Goal: Task Accomplishment & Management: Manage account settings

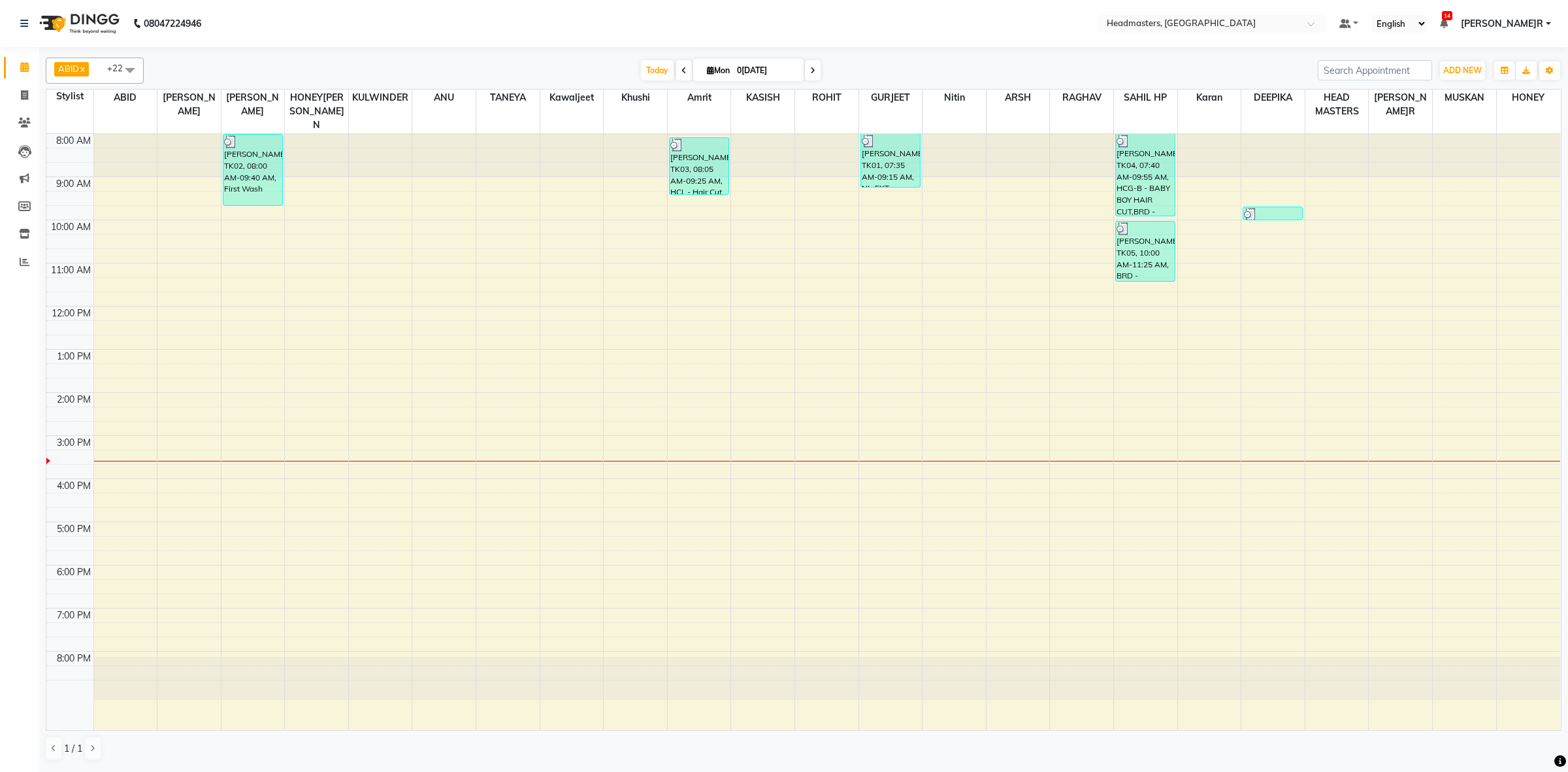
click at [296, 246] on div "8:00 AM 9:00 AM 10:00 AM 11:00 AM 12:00 PM 1:00 PM 2:00 PM 3:00 PM 4:00 PM 5:00…" at bounding box center [803, 432] width 1514 height 596
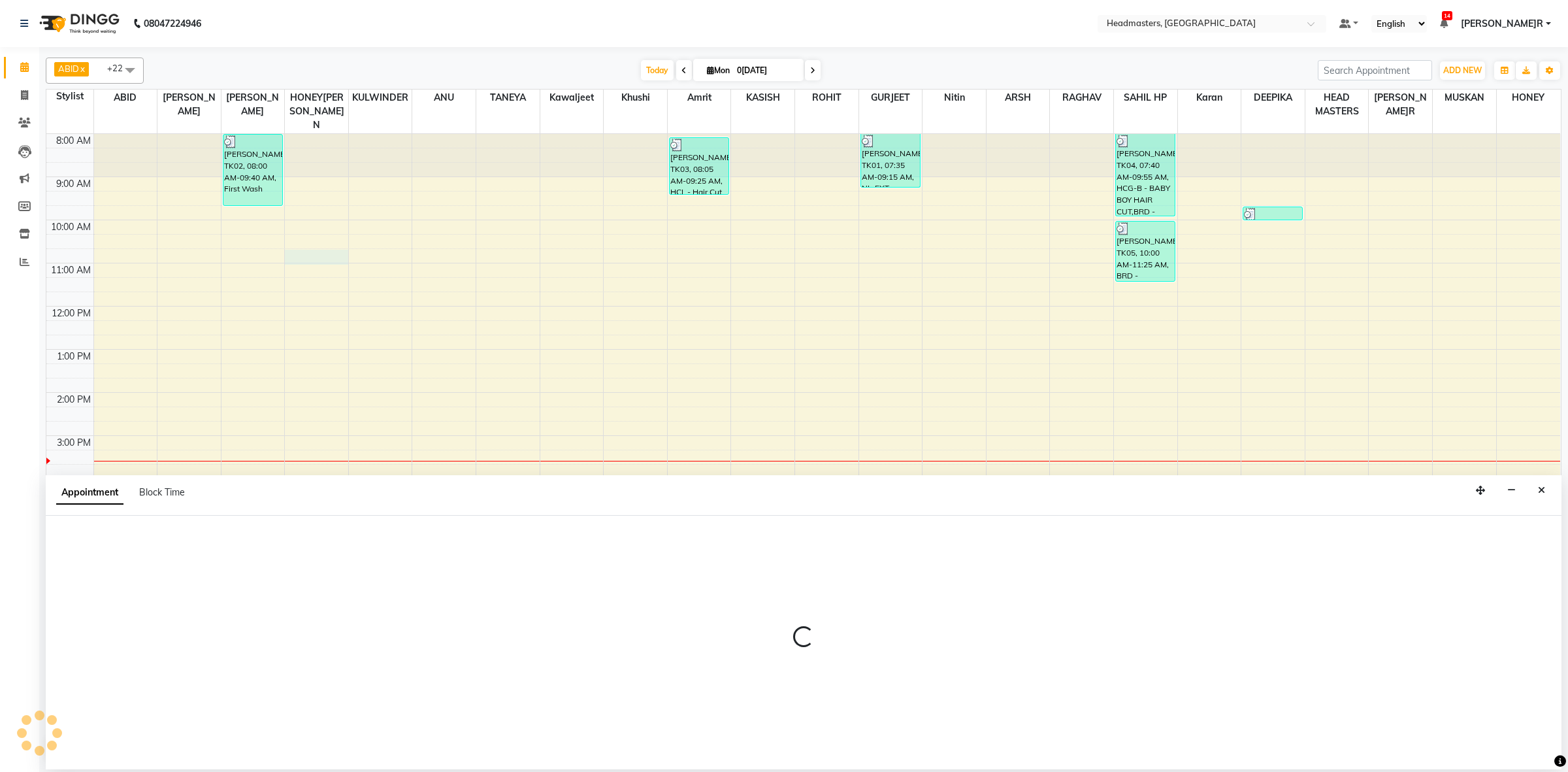
select select "60638"
select select "tentative"
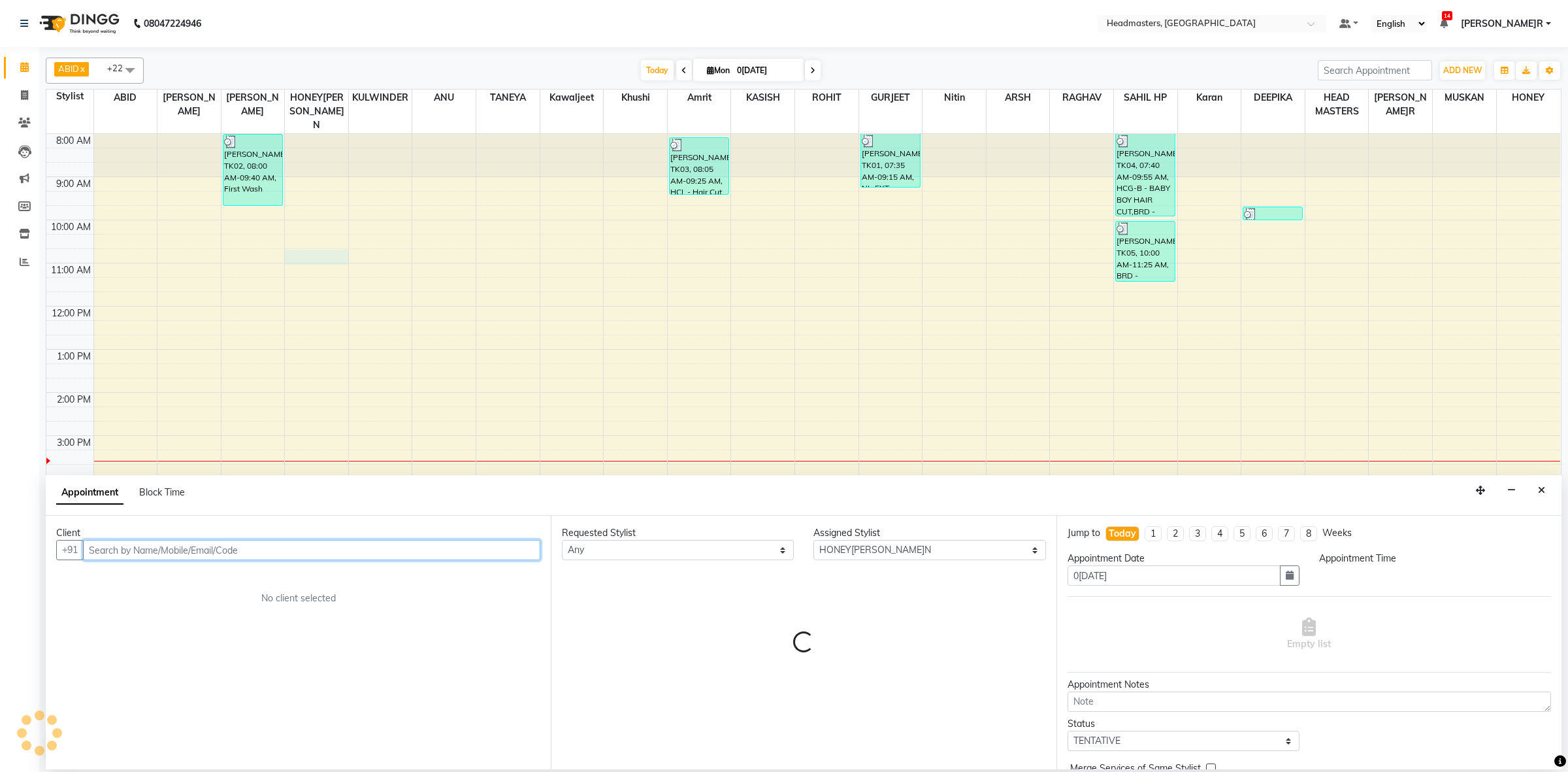
select select "645"
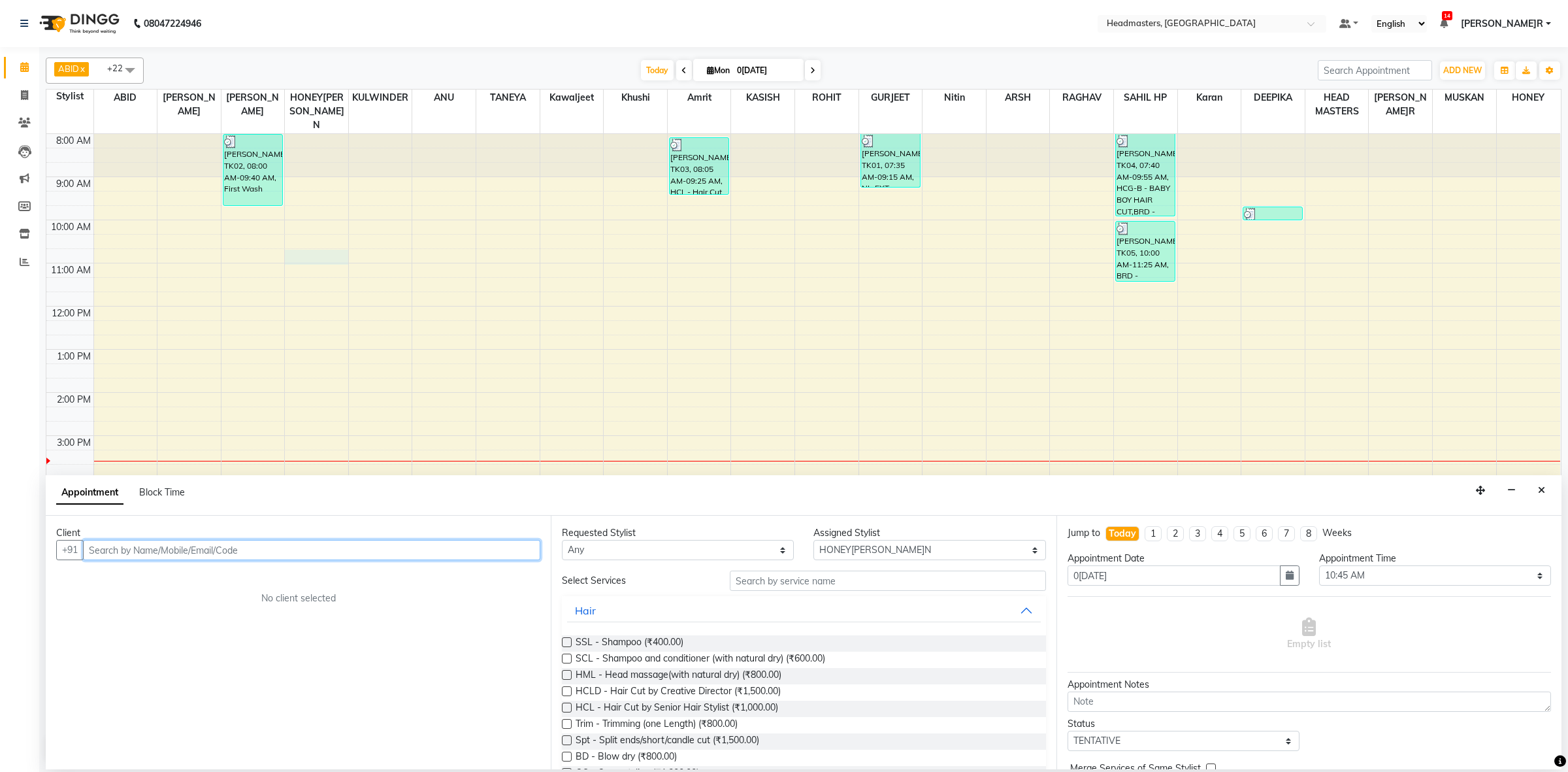
click at [176, 546] on input "text" at bounding box center [311, 550] width 457 height 20
type input "9877359928"
click at [533, 546] on span "Add Client" at bounding box center [513, 549] width 44 height 12
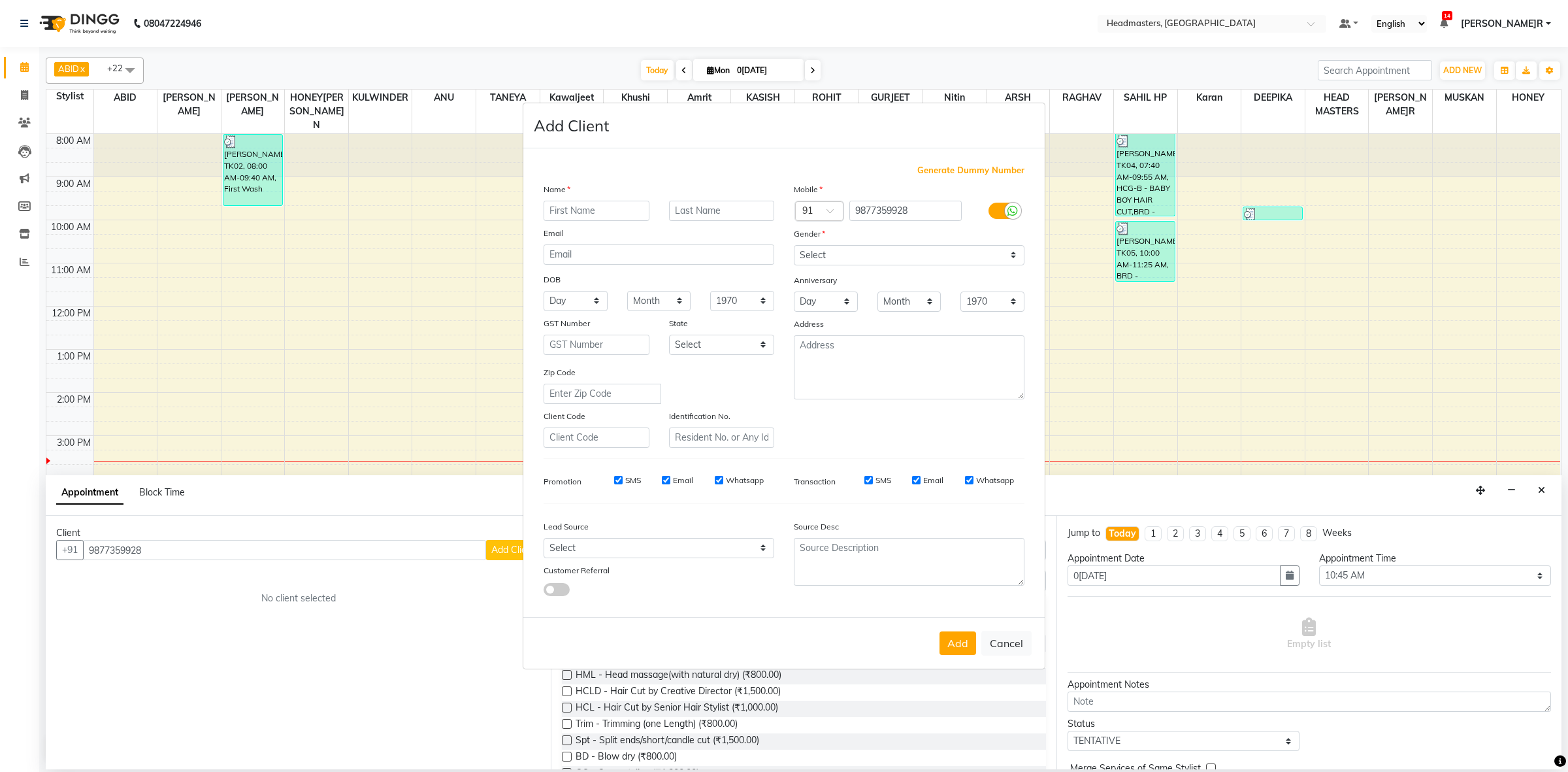
click at [620, 211] on input "text" at bounding box center [596, 211] width 106 height 20
type input "ATISHA"
drag, startPoint x: 844, startPoint y: 258, endPoint x: 843, endPoint y: 266, distance: 8.1
click at [844, 258] on select "Select [DEMOGRAPHIC_DATA] [DEMOGRAPHIC_DATA] Other Prefer Not To Say" at bounding box center [908, 255] width 230 height 20
select select "[DEMOGRAPHIC_DATA]"
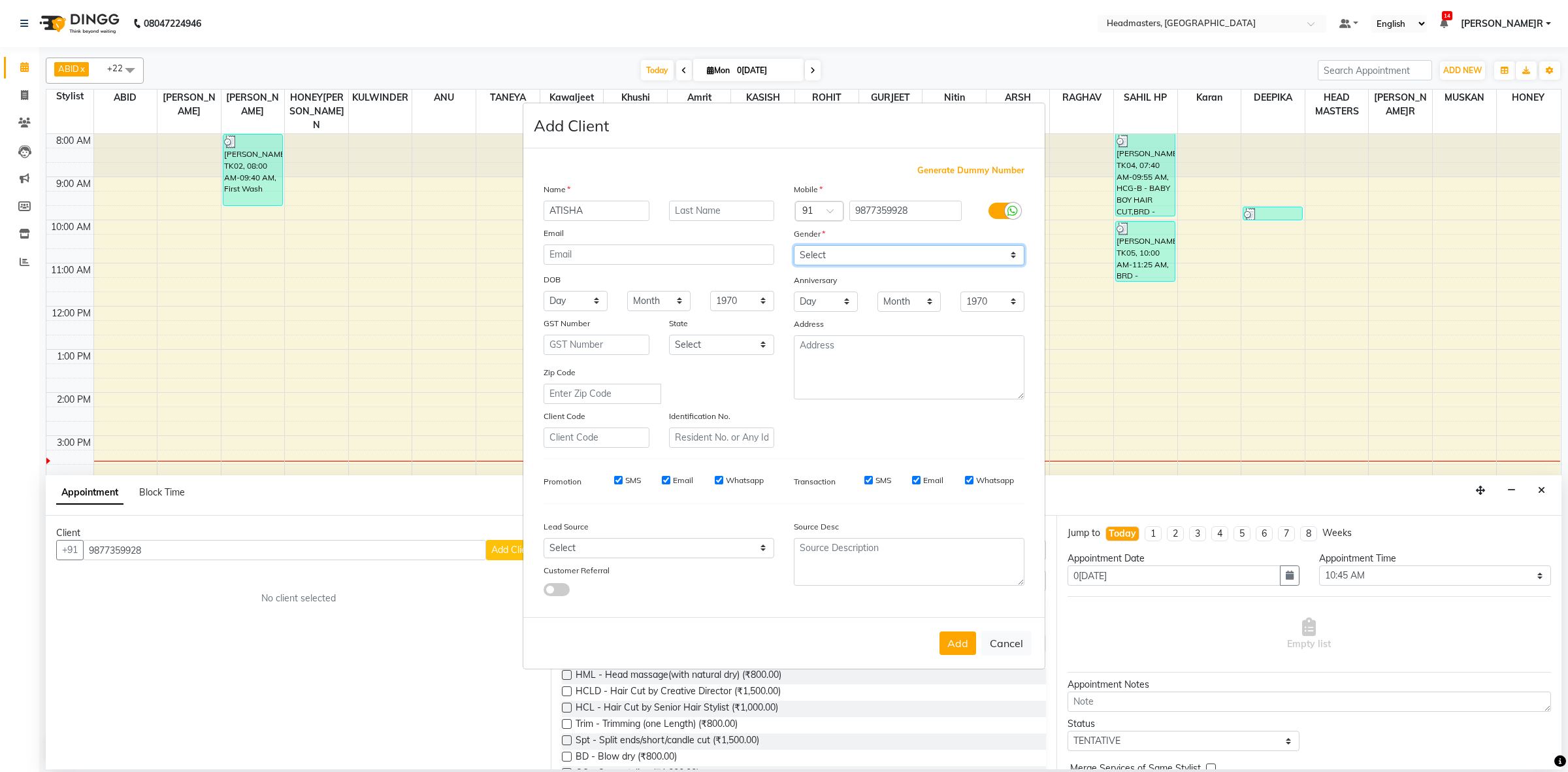
click at [794, 246] on select "Select [DEMOGRAPHIC_DATA] [DEMOGRAPHIC_DATA] Other Prefer Not To Say" at bounding box center [908, 255] width 230 height 20
click at [946, 634] on button "Add" at bounding box center [957, 643] width 36 height 23
select select
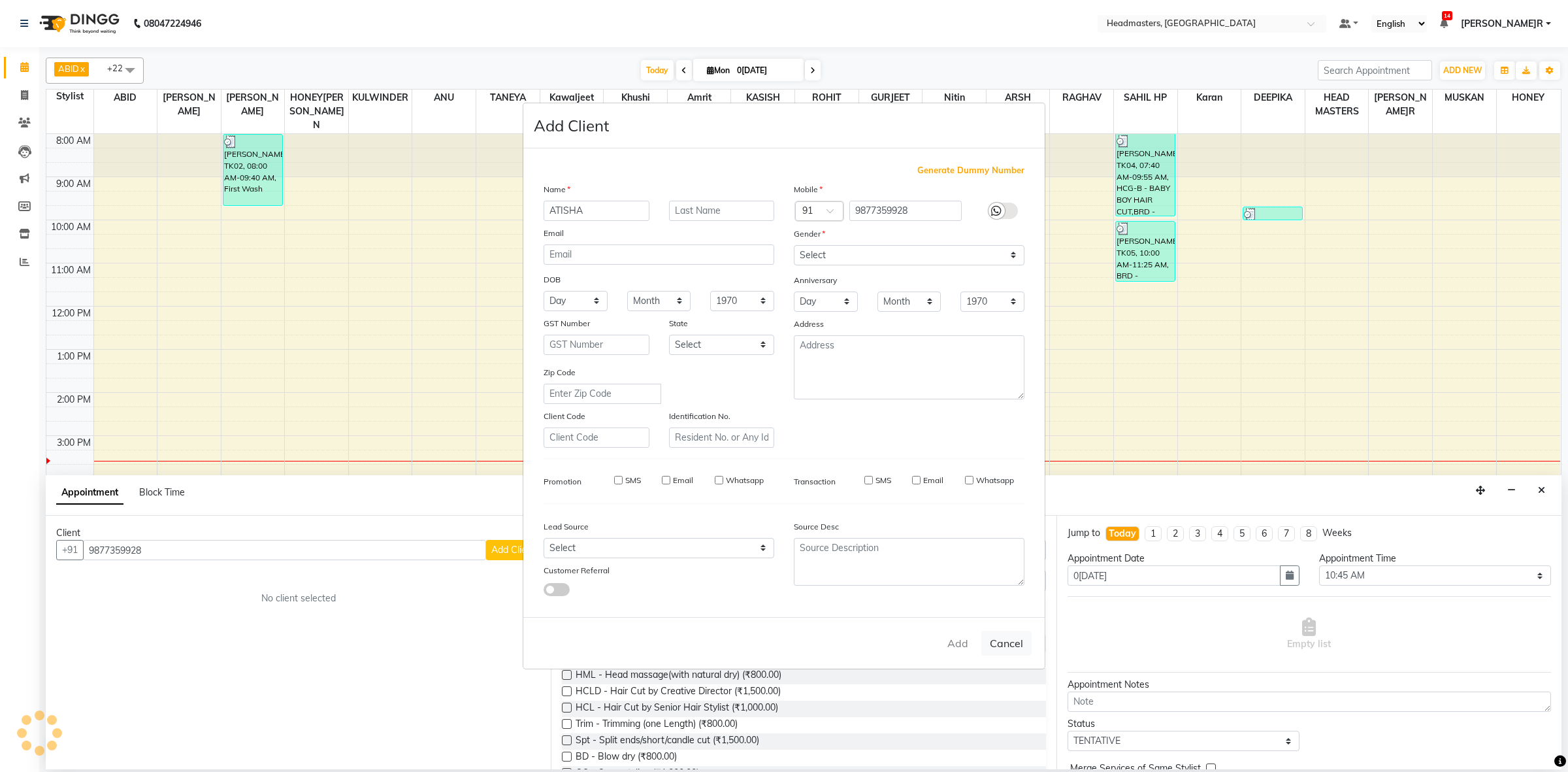
select select
checkbox input "false"
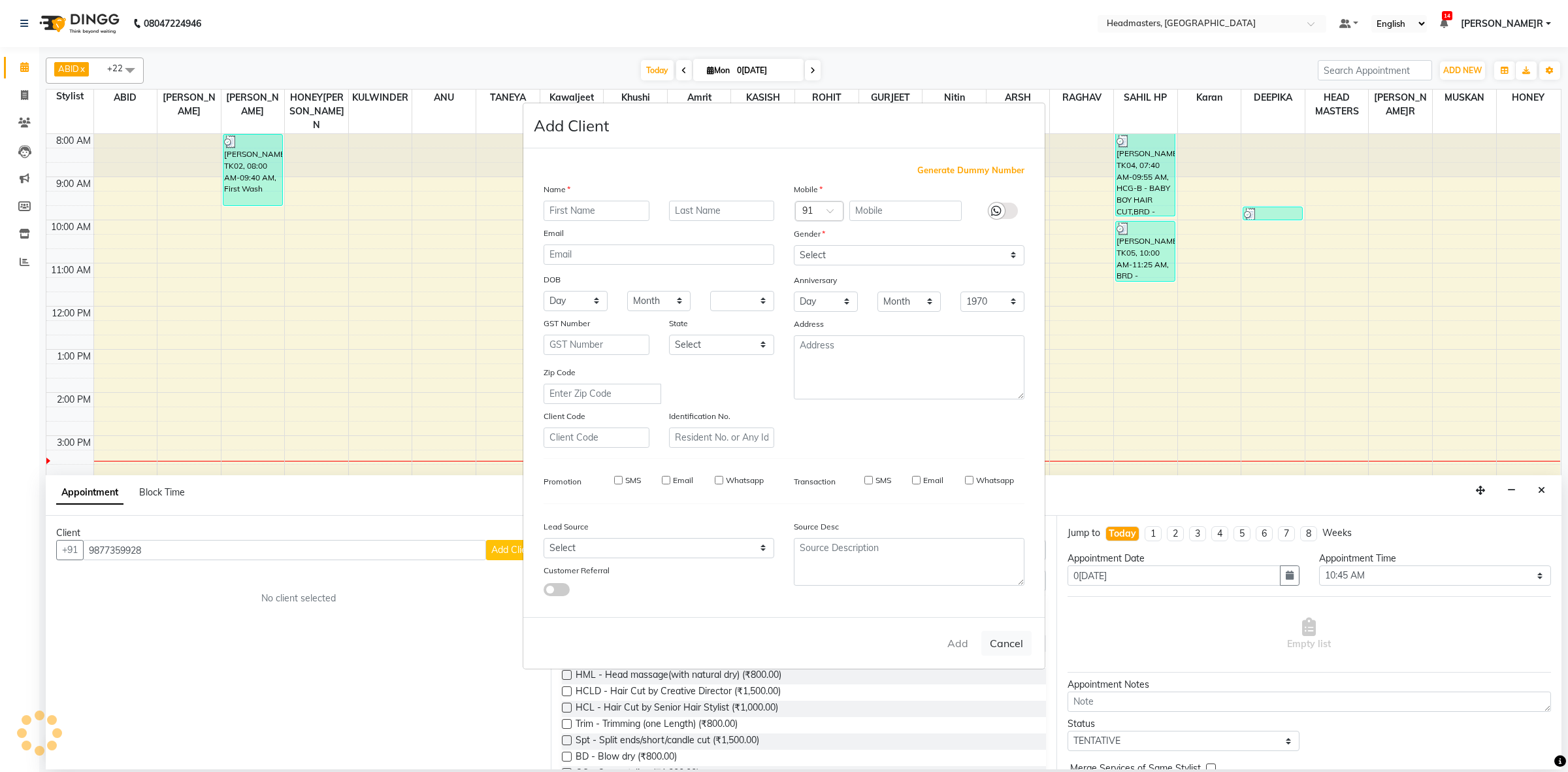
checkbox input "false"
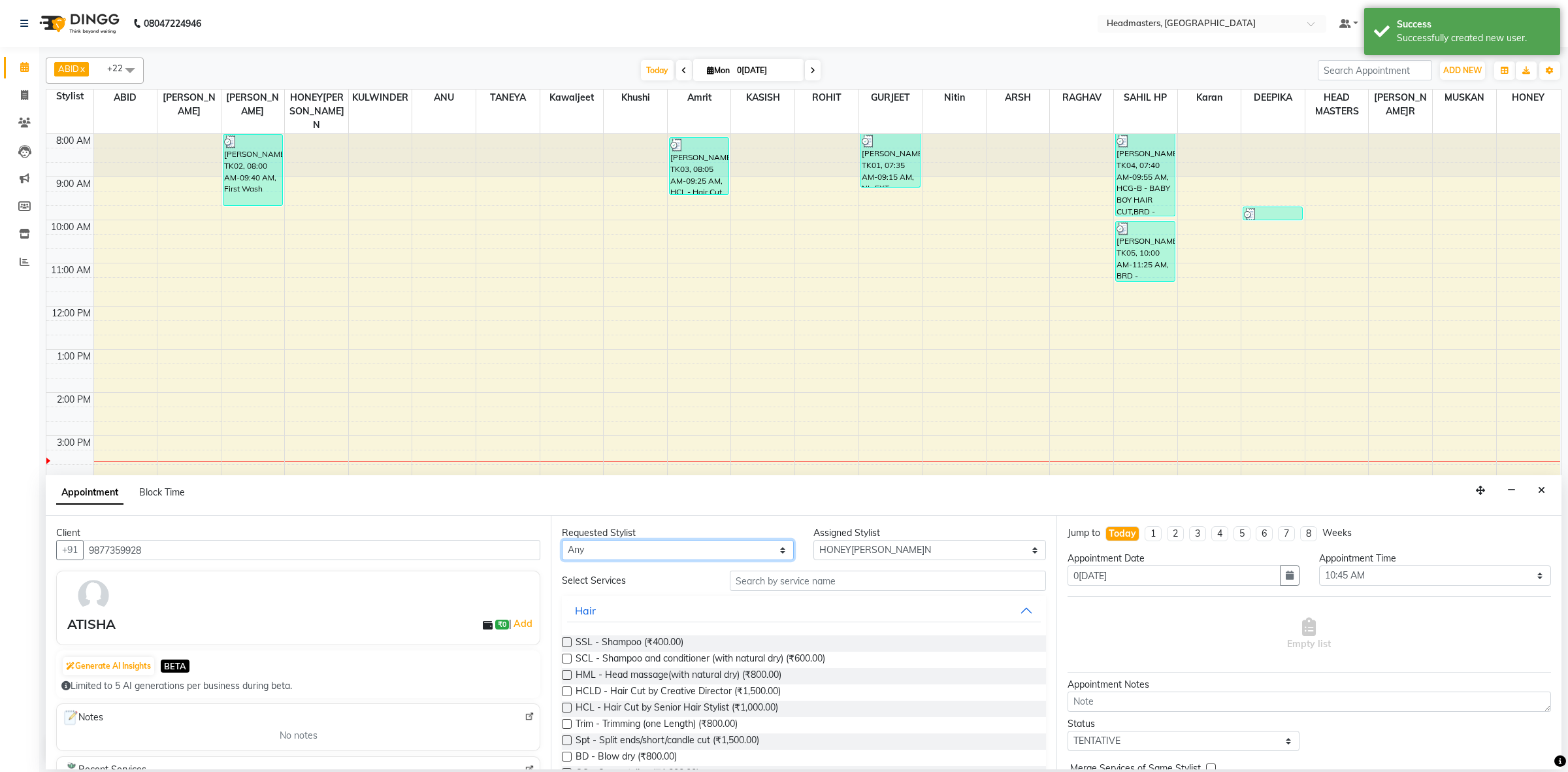
click at [600, 550] on select "Any ABID Amrit ANU ARSH[PERSON_NAME] HEAD MASTERS HONEY [PERSON_NAME] HONEY[PER…" at bounding box center [677, 550] width 232 height 20
click at [647, 553] on select "Any ABID Amrit ANU ARSH[PERSON_NAME] HEAD MASTERS HONEY [PERSON_NAME] HONEY[PER…" at bounding box center [677, 550] width 232 height 20
select select "60609"
click at [562, 541] on select "Any ABID Amrit ANU ARSH[PERSON_NAME] HEAD MASTERS HONEY [PERSON_NAME] HONEY[PER…" at bounding box center [677, 550] width 232 height 20
select select "60609"
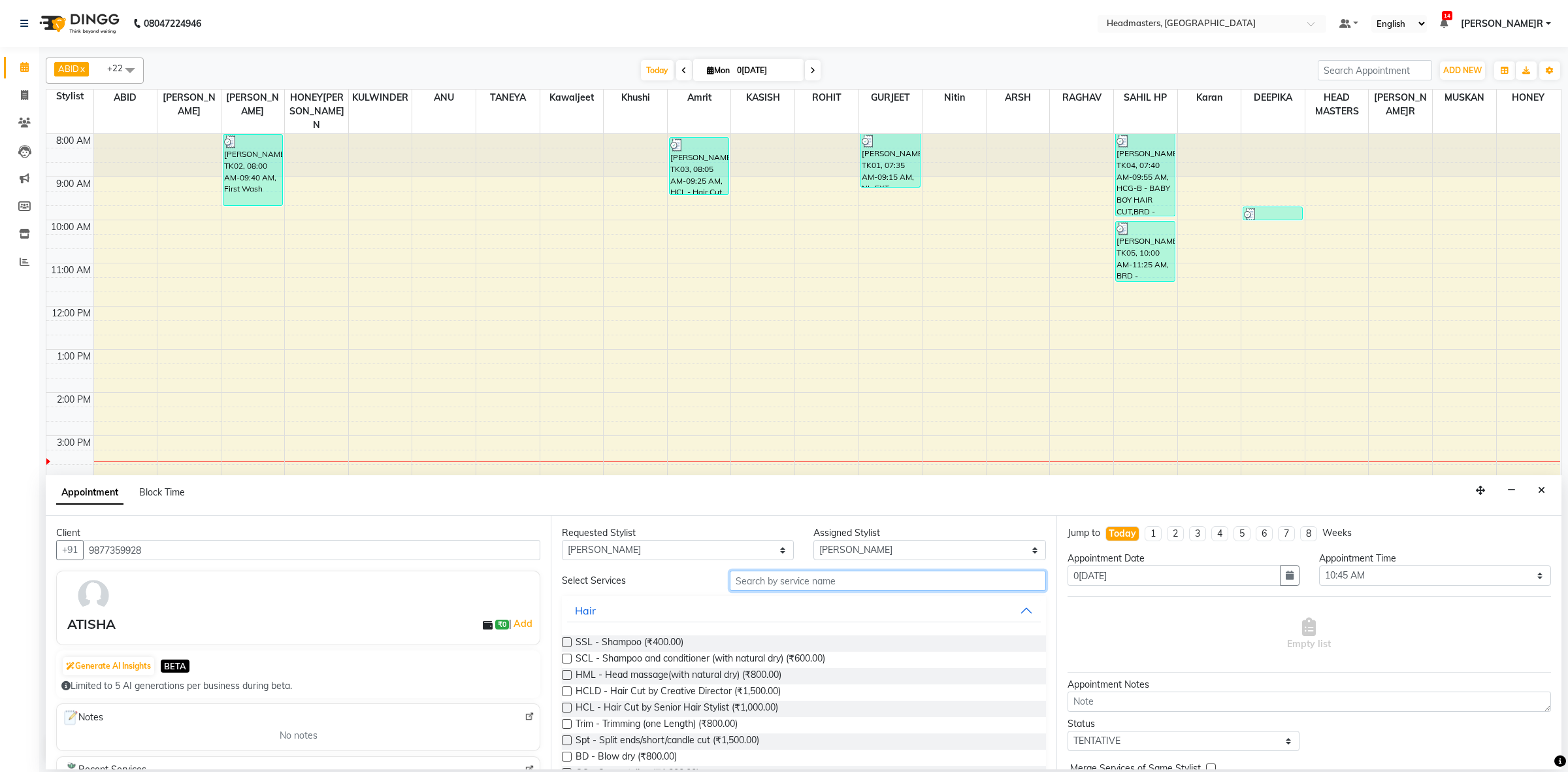
click at [778, 583] on input "text" at bounding box center [888, 581] width 316 height 20
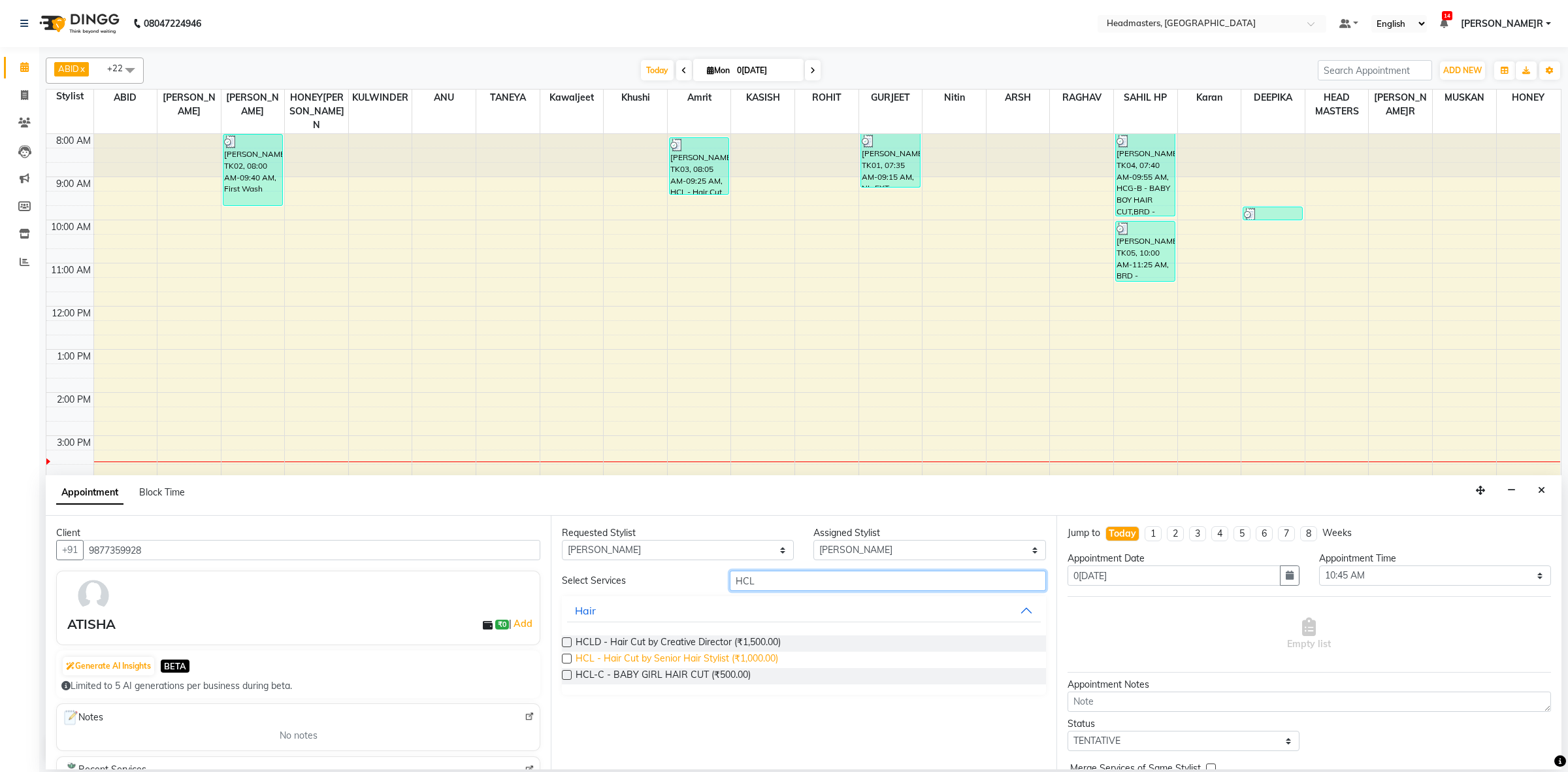
type input "HCL"
click at [742, 660] on span "HCL - Hair Cut by Senior Hair Stylist (₹1,000.00)" at bounding box center [676, 660] width 203 height 16
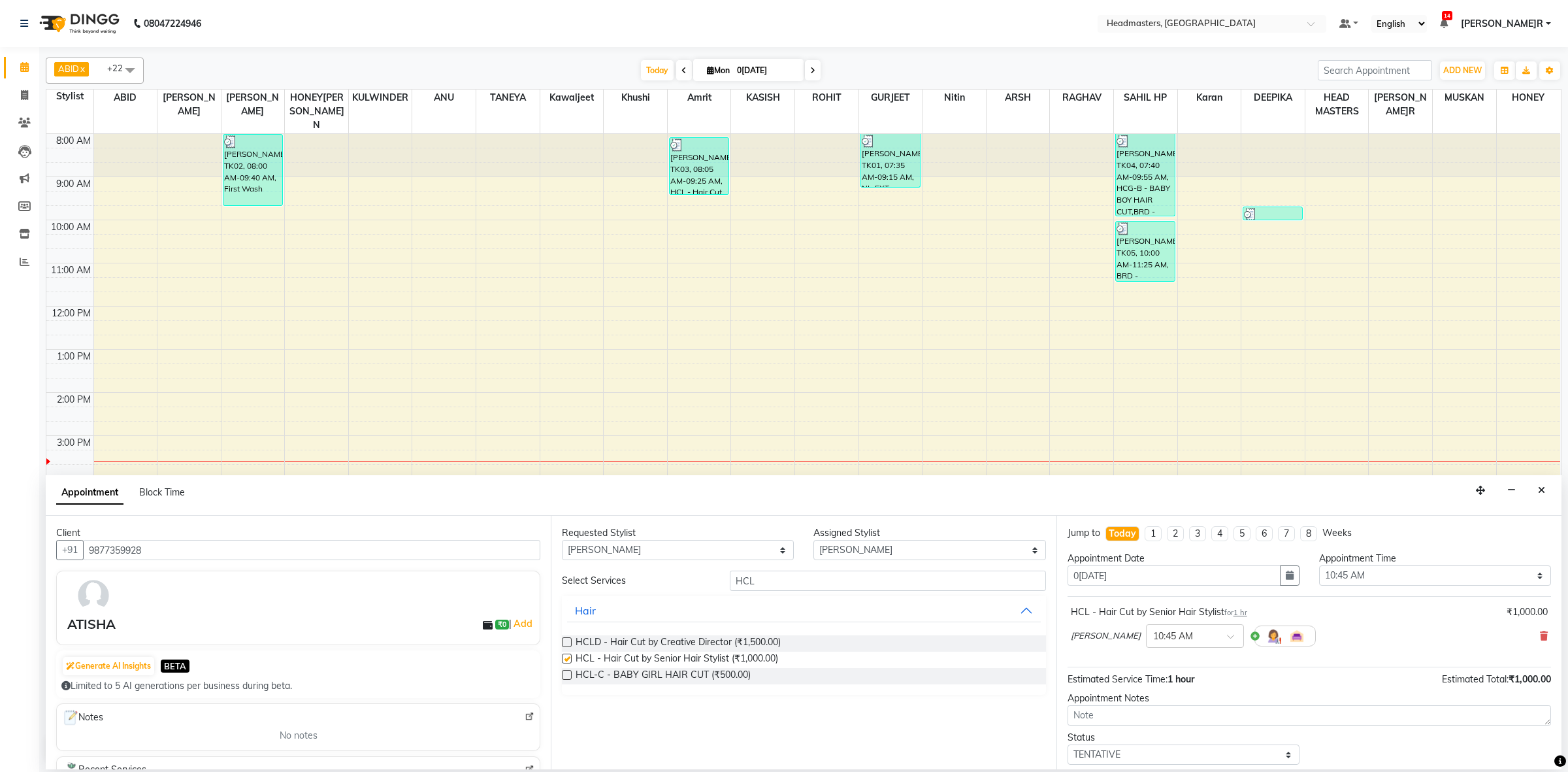
checkbox input "false"
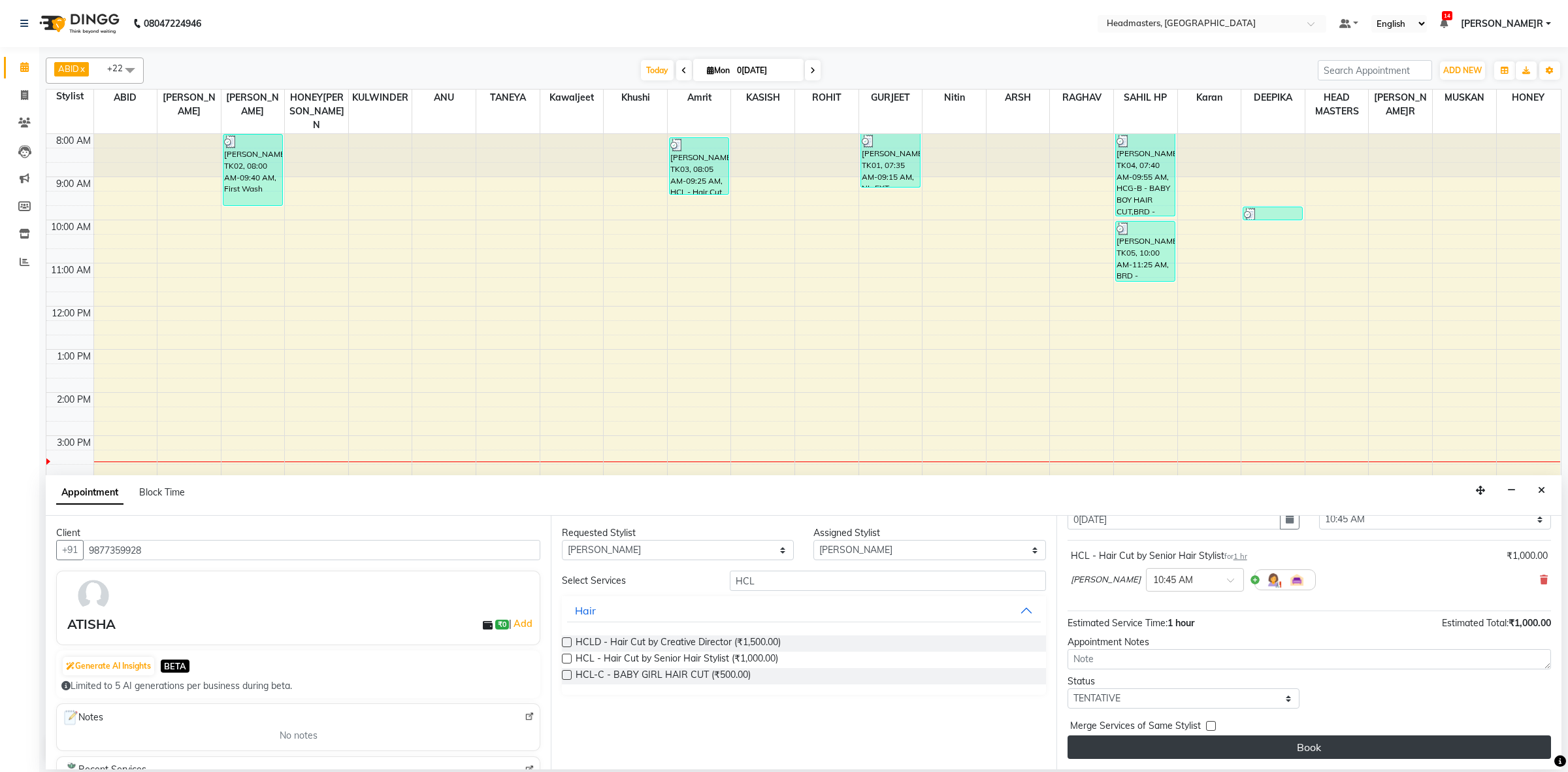
click at [1219, 757] on button "Book" at bounding box center [1309, 747] width 484 height 23
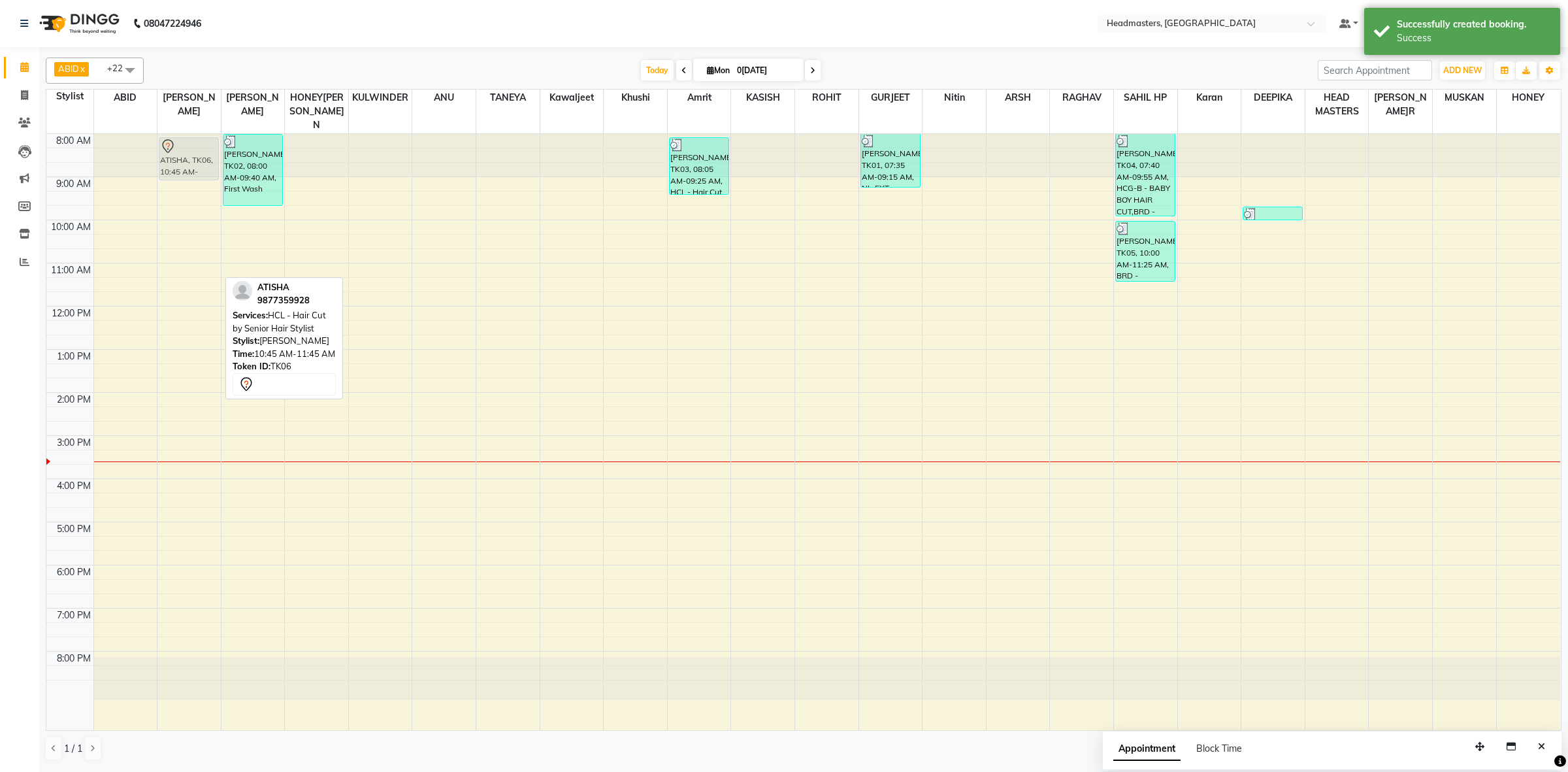
drag, startPoint x: 164, startPoint y: 258, endPoint x: 170, endPoint y: 137, distance: 121.1
click at [170, 137] on div "ATISHA, TK06, 10:45 AM-11:45 AM, HCL - Hair Cut by Senior Hair Stylist ATISHA, …" at bounding box center [188, 432] width 63 height 596
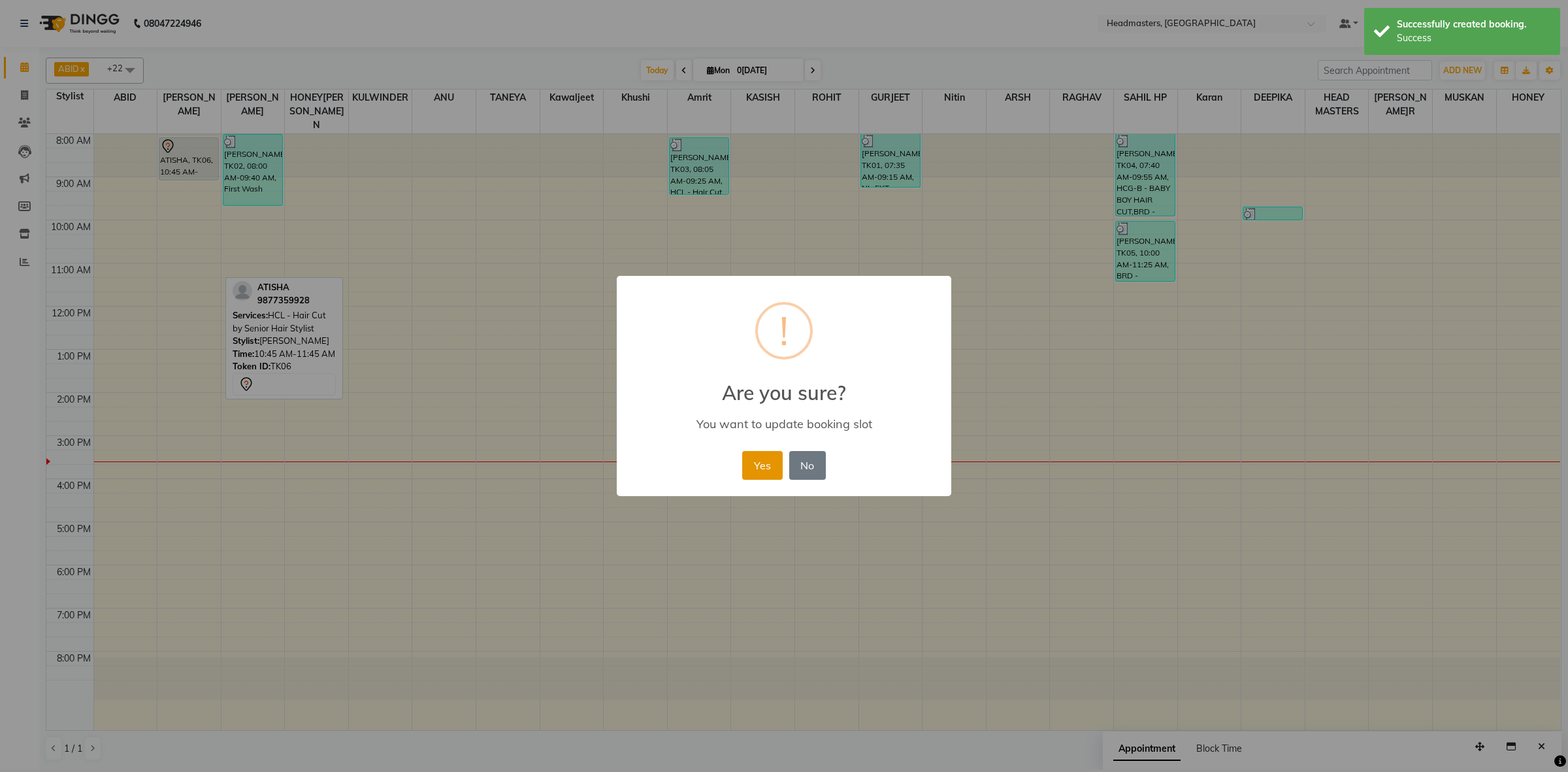
click at [778, 458] on button "Yes" at bounding box center [762, 465] width 40 height 28
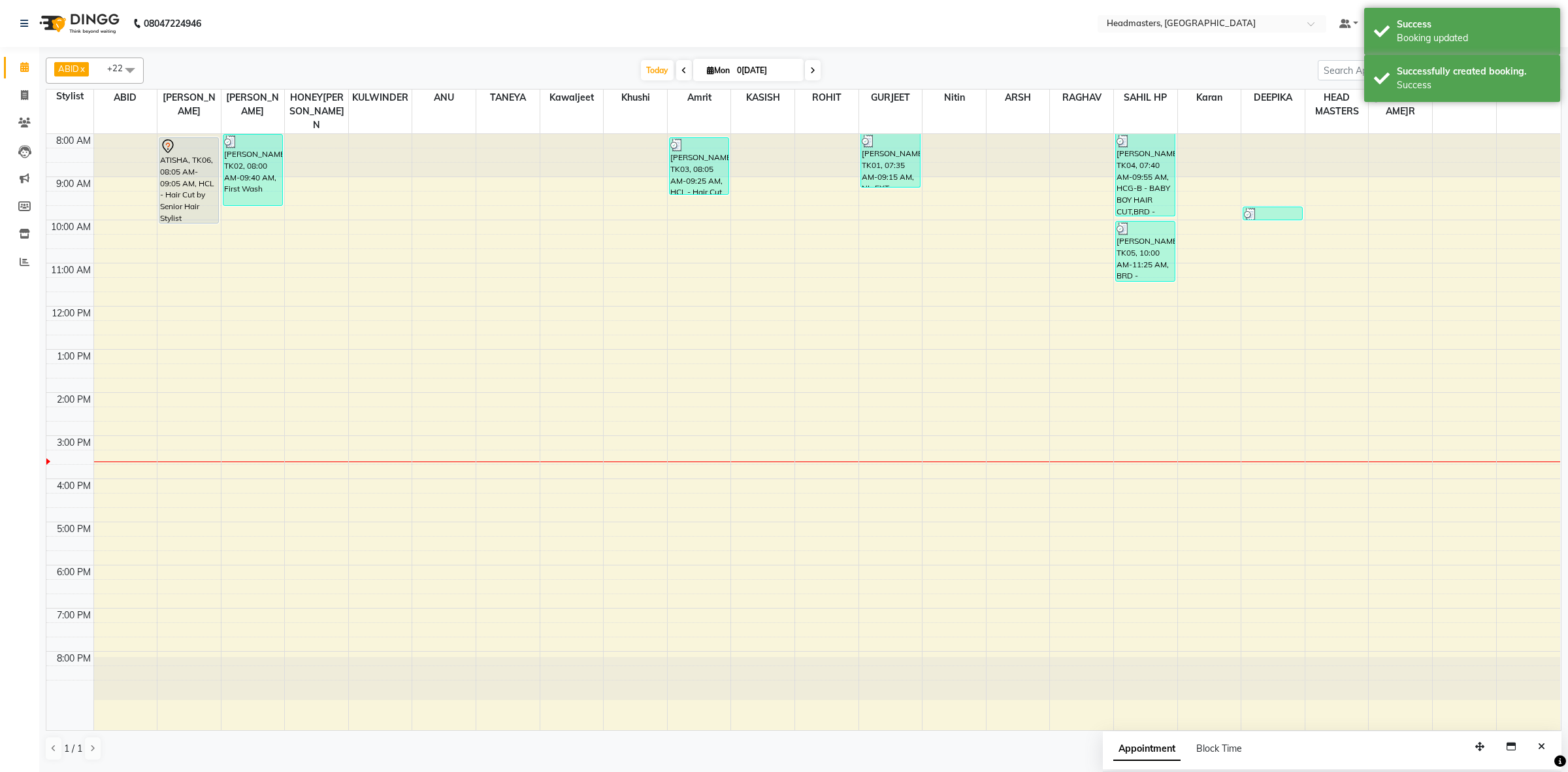
drag, startPoint x: 186, startPoint y: 164, endPoint x: 198, endPoint y: 197, distance: 35.1
click at [198, 197] on div "ATISHA, TK06, 08:05 AM-09:05 AM, HCL - Hair Cut by Senior Hair Stylist ATISHA, …" at bounding box center [188, 432] width 63 height 596
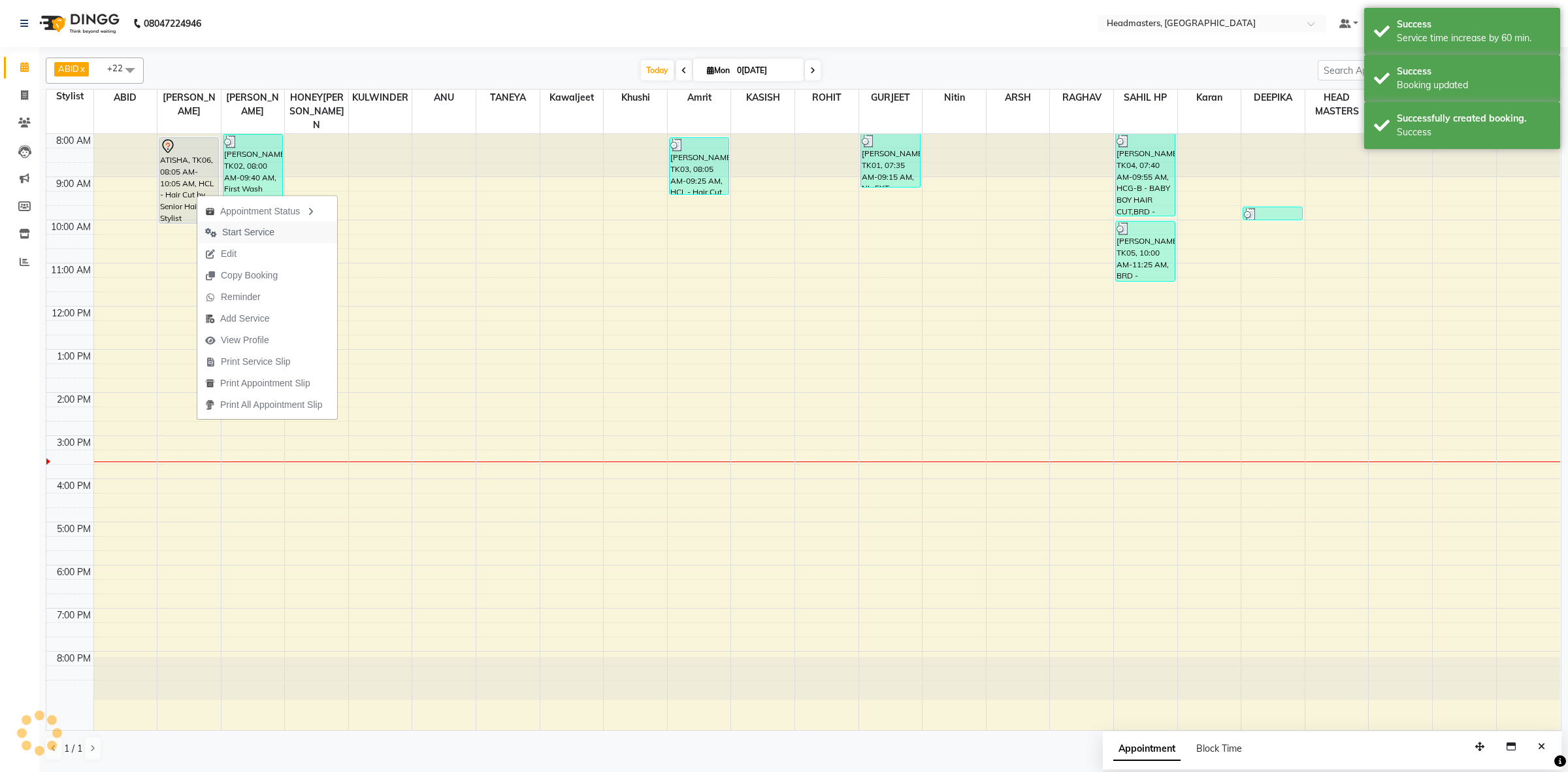
click at [248, 234] on span "Start Service" at bounding box center [248, 232] width 52 height 13
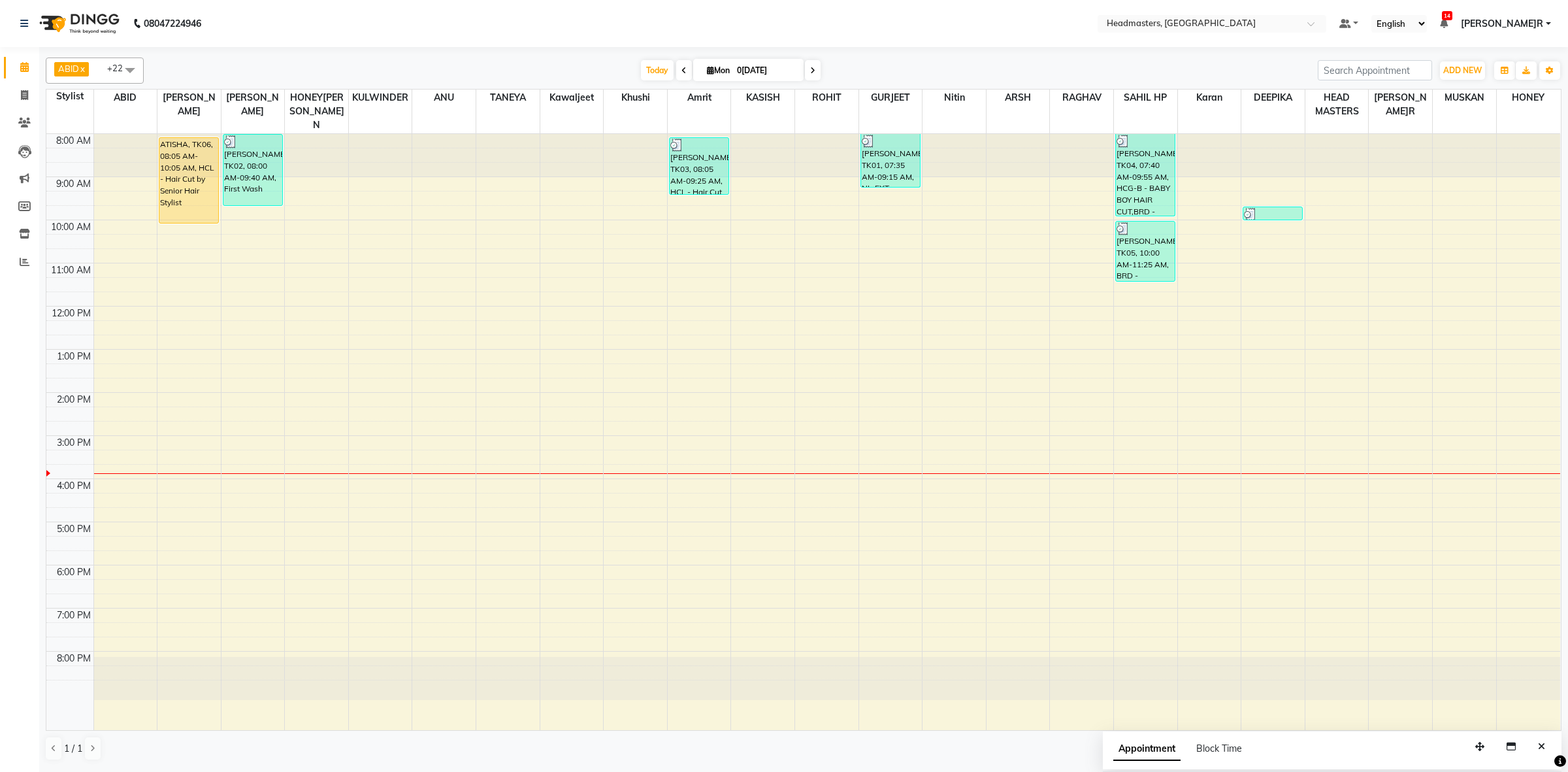
click at [1085, 180] on div "8:00 AM 9:00 AM 10:00 AM 11:00 AM 12:00 PM 1:00 PM 2:00 PM 3:00 PM 4:00 PM 5:00…" at bounding box center [803, 432] width 1514 height 596
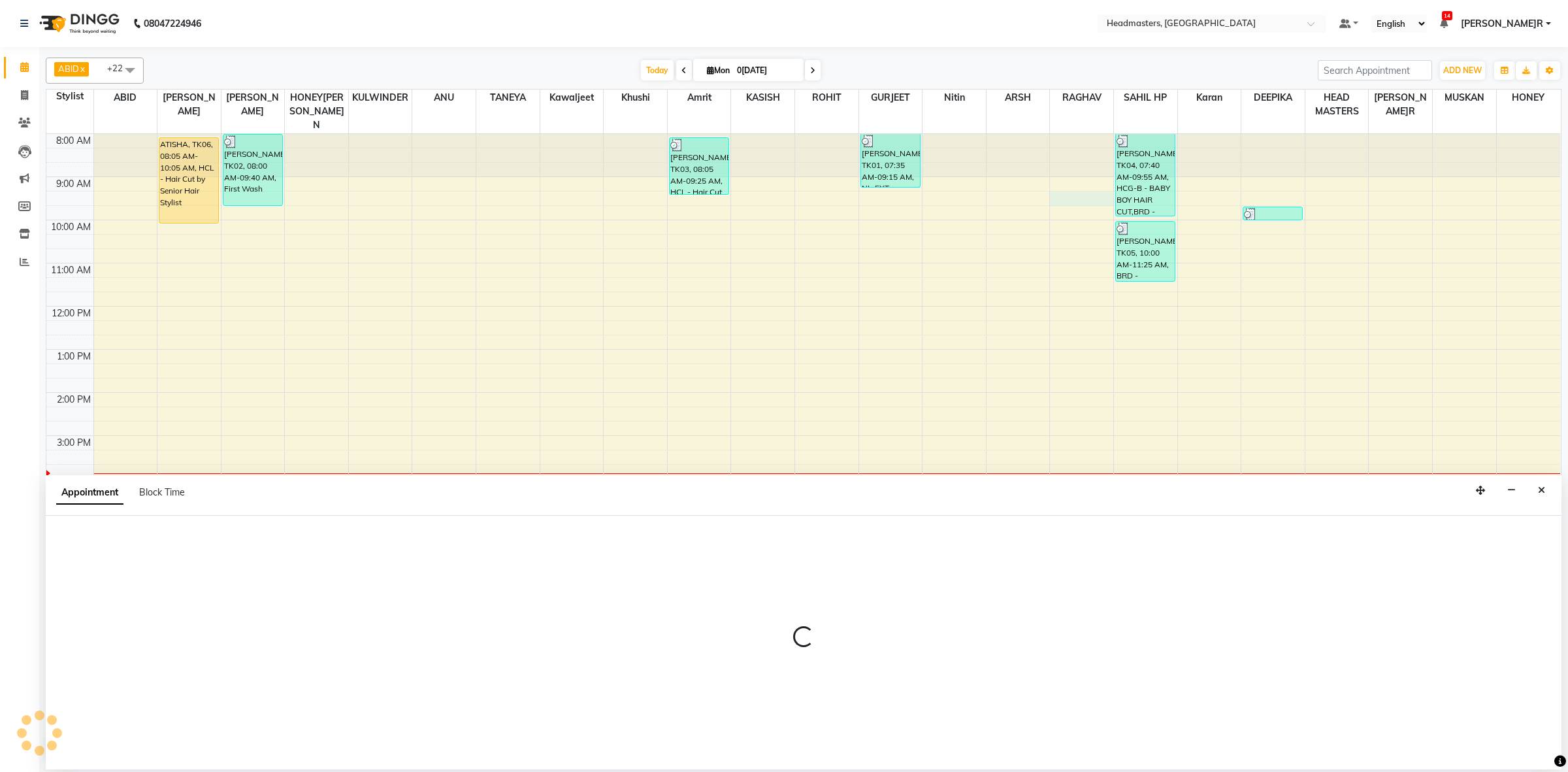
select select "60639"
select select "555"
select select "tentative"
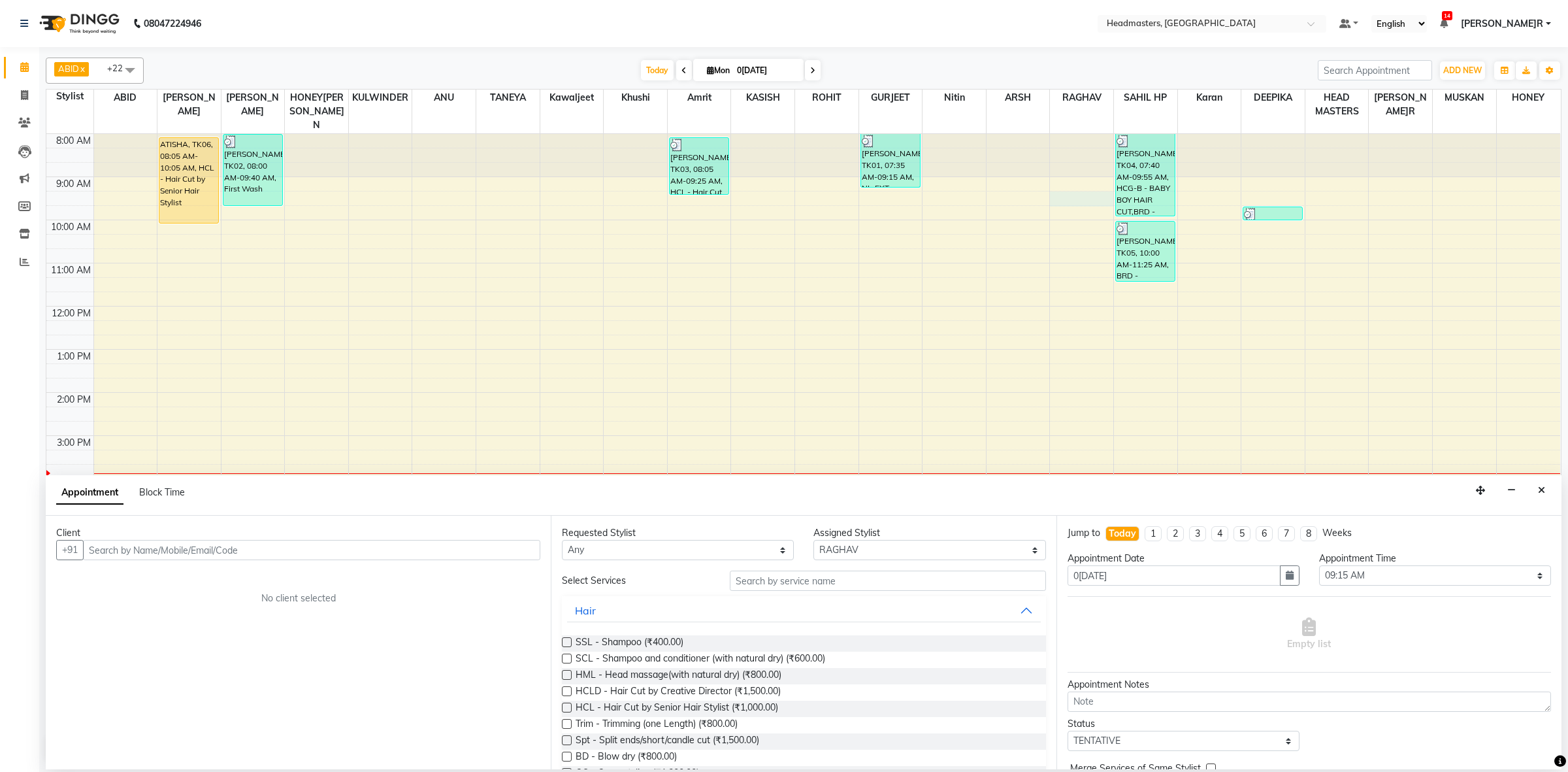
click at [183, 548] on input "text" at bounding box center [311, 550] width 457 height 20
type input "8360150526"
click at [533, 549] on span "Add Client" at bounding box center [513, 549] width 44 height 12
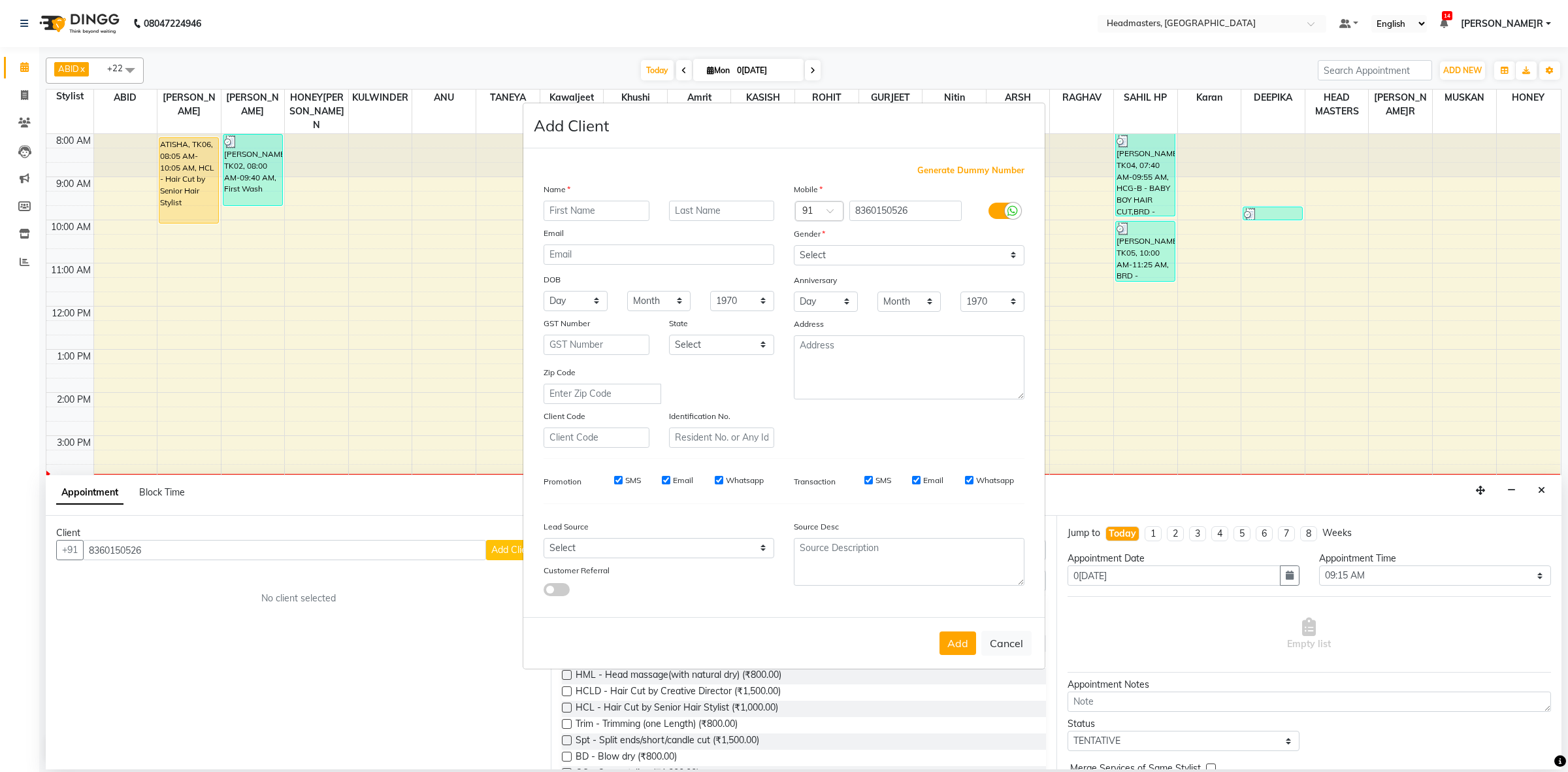
click at [622, 221] on input "text" at bounding box center [596, 211] width 106 height 20
type input "[PERSON_NAME]K"
click at [886, 248] on select "Select [DEMOGRAPHIC_DATA] [DEMOGRAPHIC_DATA] Other Prefer Not To Say" at bounding box center [908, 255] width 230 height 20
select select "[DEMOGRAPHIC_DATA]"
click at [794, 246] on select "Select [DEMOGRAPHIC_DATA] [DEMOGRAPHIC_DATA] Other Prefer Not To Say" at bounding box center [908, 255] width 230 height 20
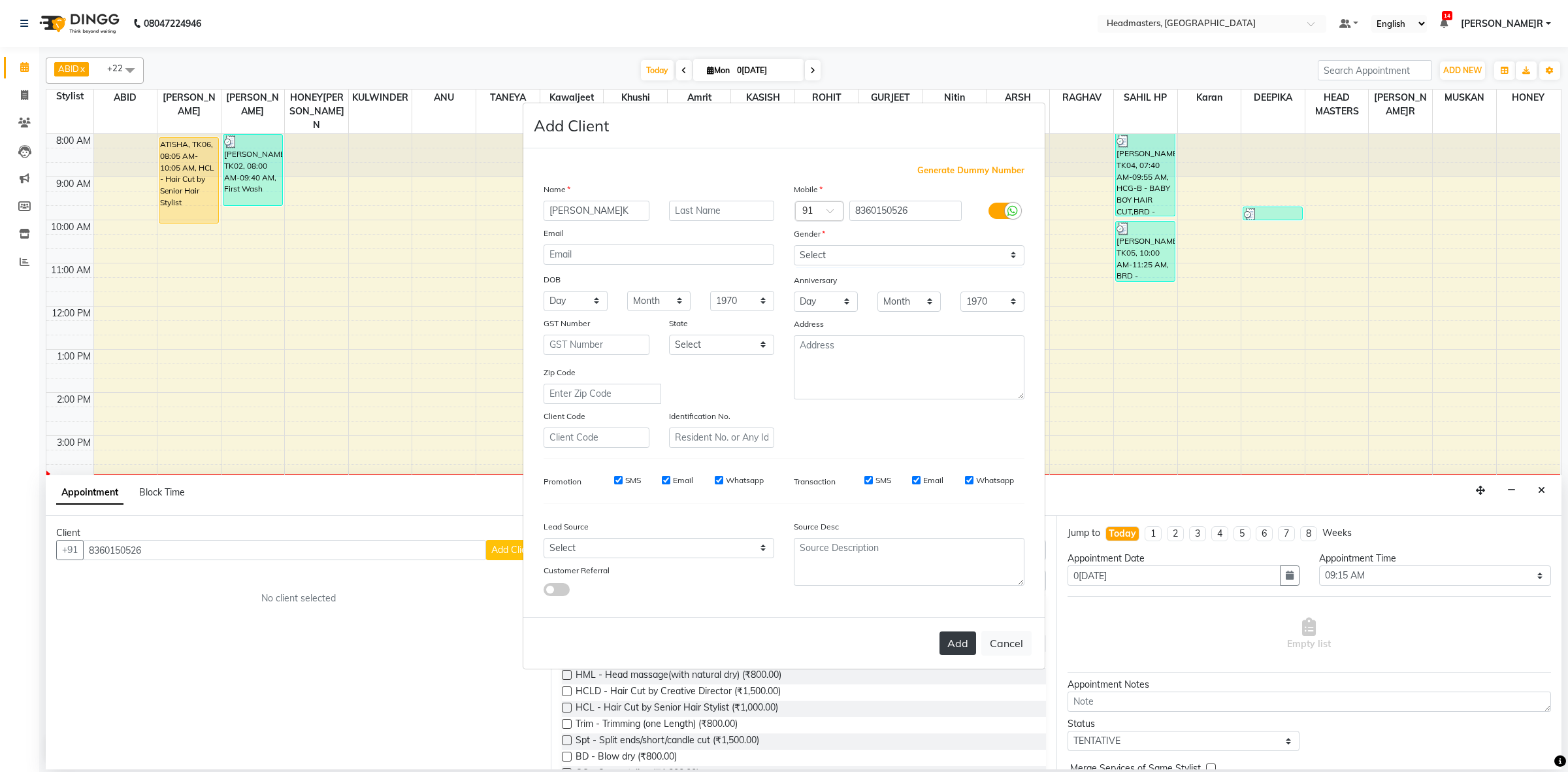
click at [949, 642] on button "Add" at bounding box center [957, 643] width 36 height 23
select select
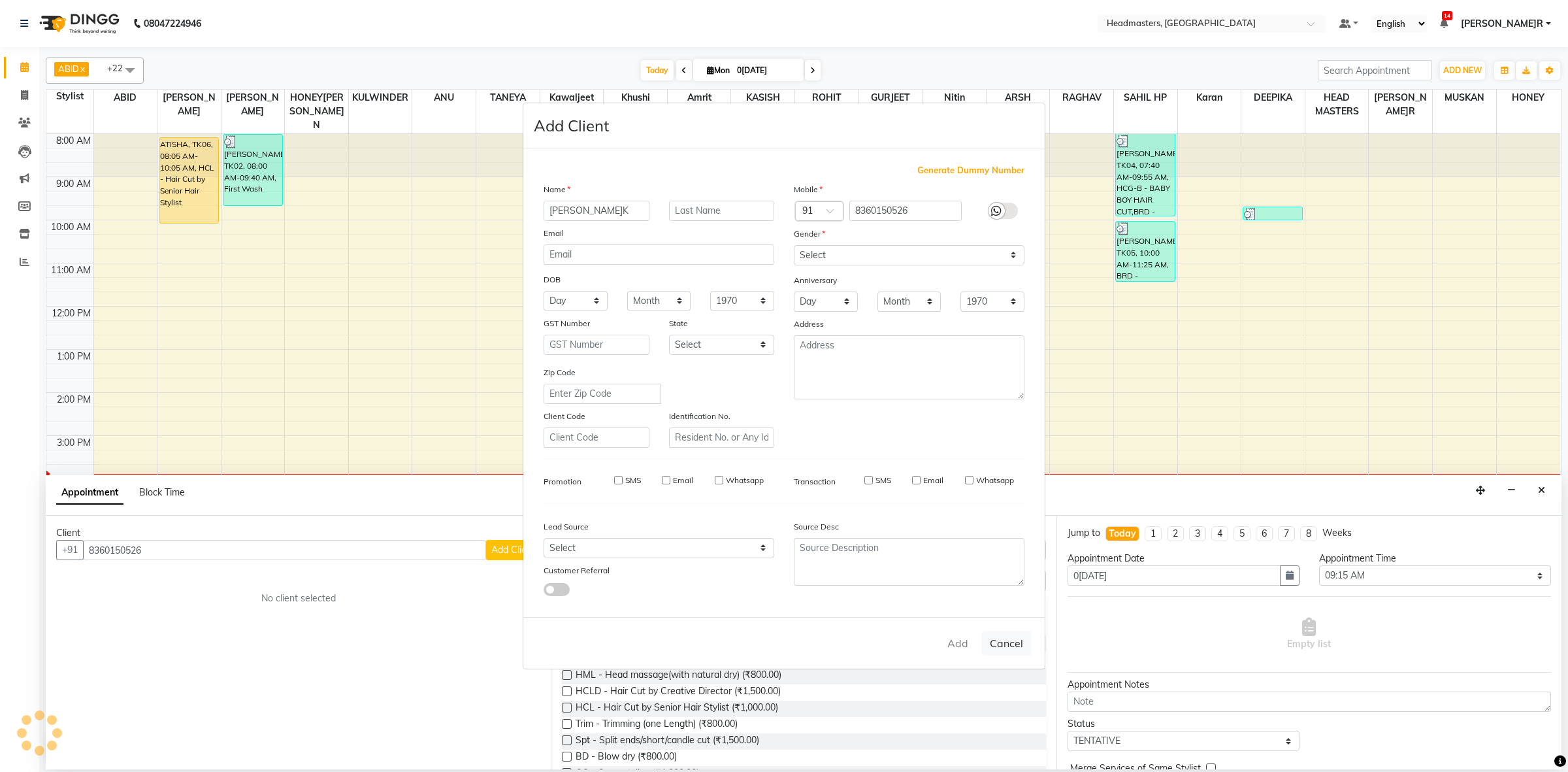
select select
checkbox input "false"
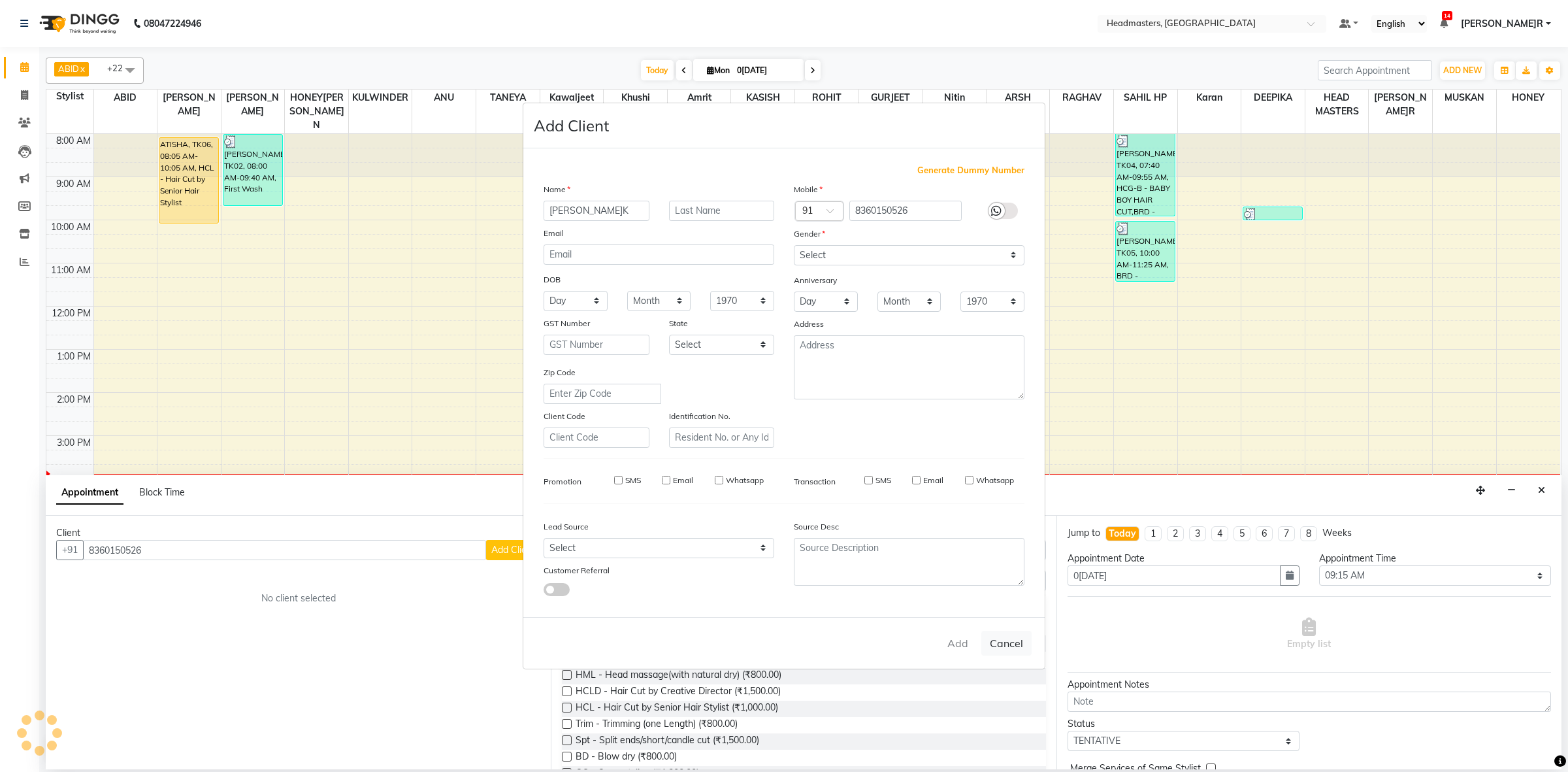
checkbox input "false"
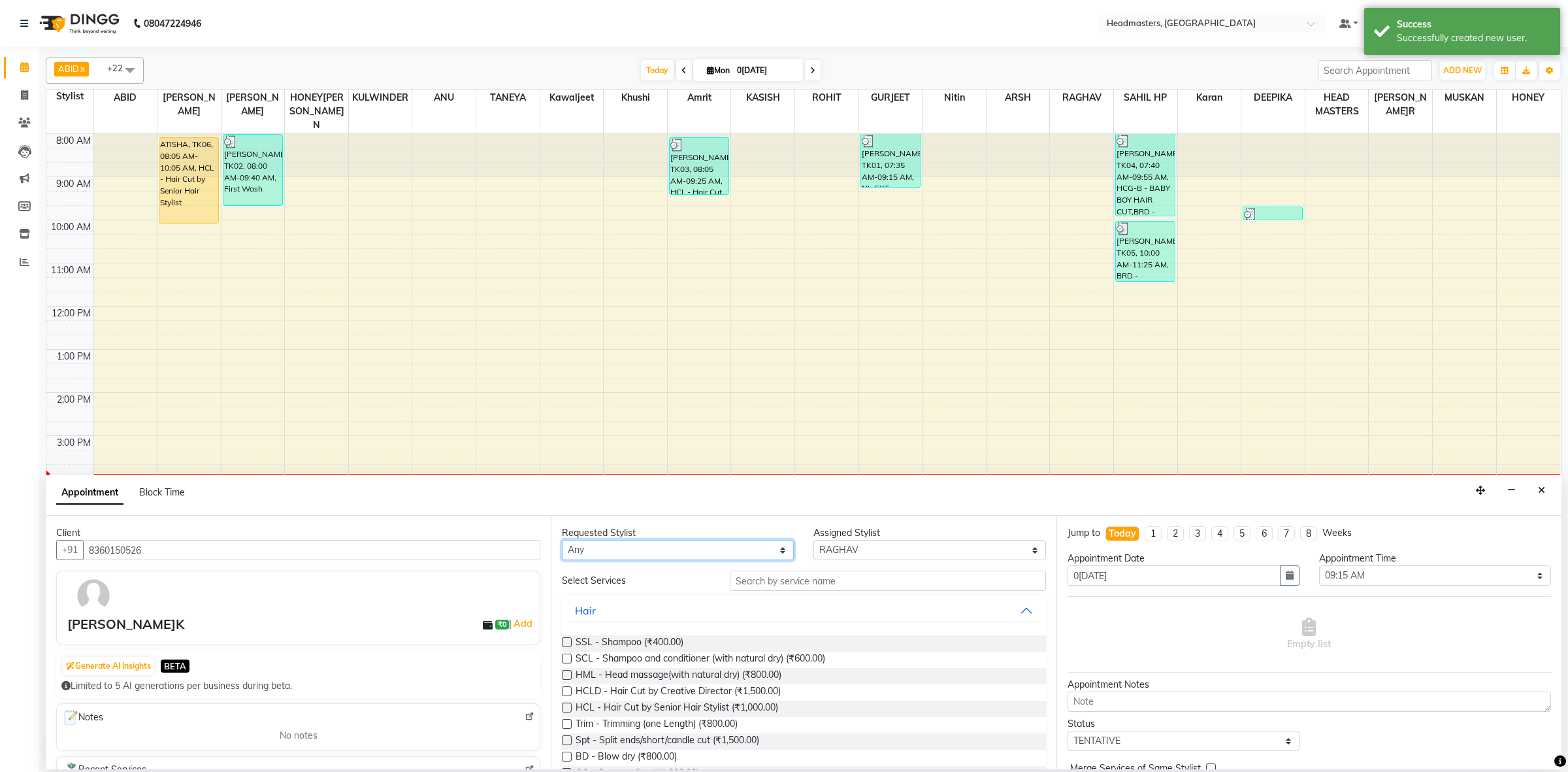
click at [652, 541] on select "Any ABID Amrit ANU ARSH[PERSON_NAME] HEAD MASTERS HONEY [PERSON_NAME] HONEY[PER…" at bounding box center [677, 550] width 232 height 20
select select "60639"
click at [562, 541] on select "Any ABID Amrit ANU ARSH[PERSON_NAME] HEAD MASTERS HONEY [PERSON_NAME] HONEY[PER…" at bounding box center [677, 550] width 232 height 20
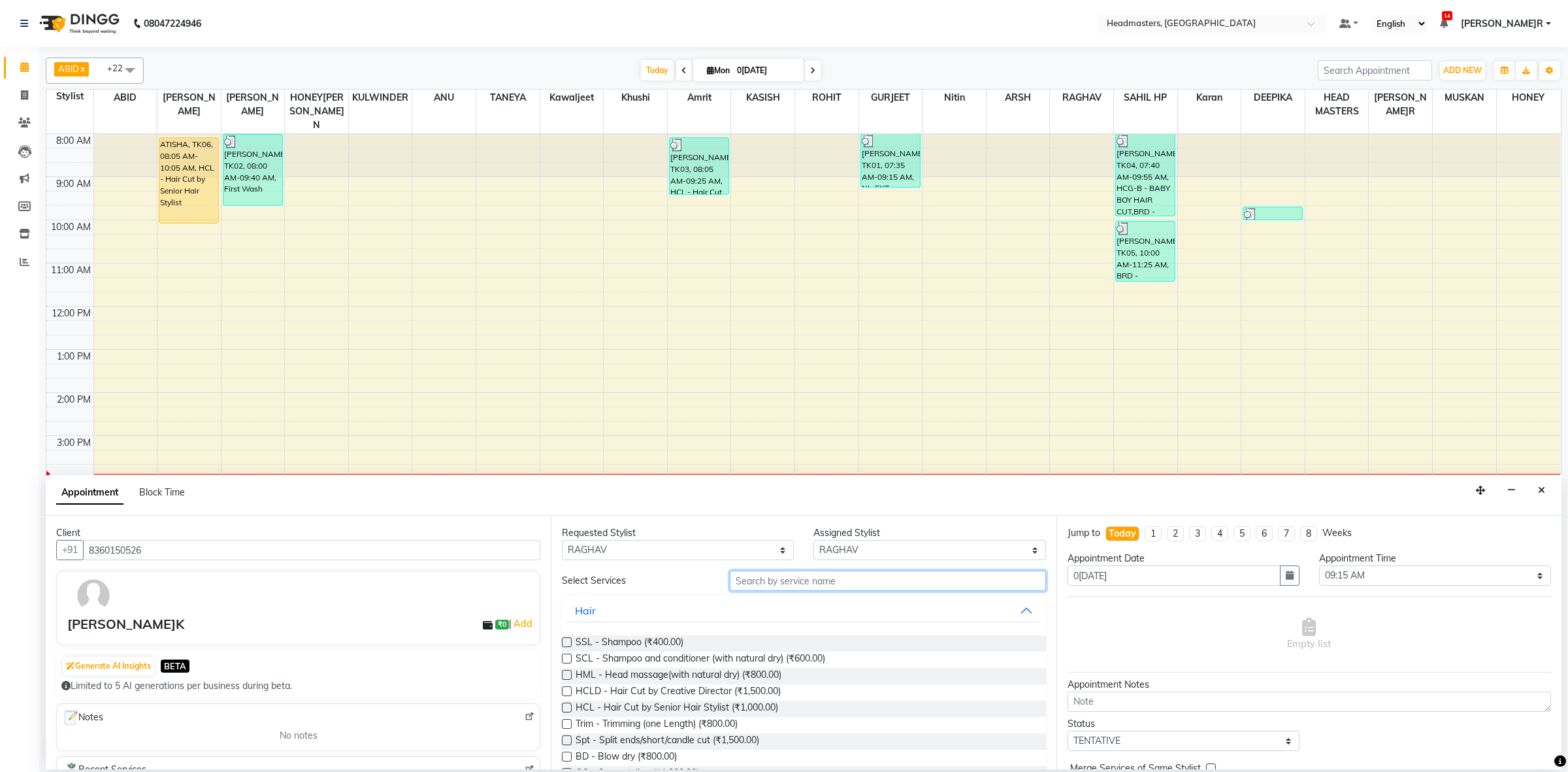
click at [751, 579] on input "text" at bounding box center [888, 581] width 316 height 20
click at [775, 585] on input "text" at bounding box center [888, 581] width 316 height 20
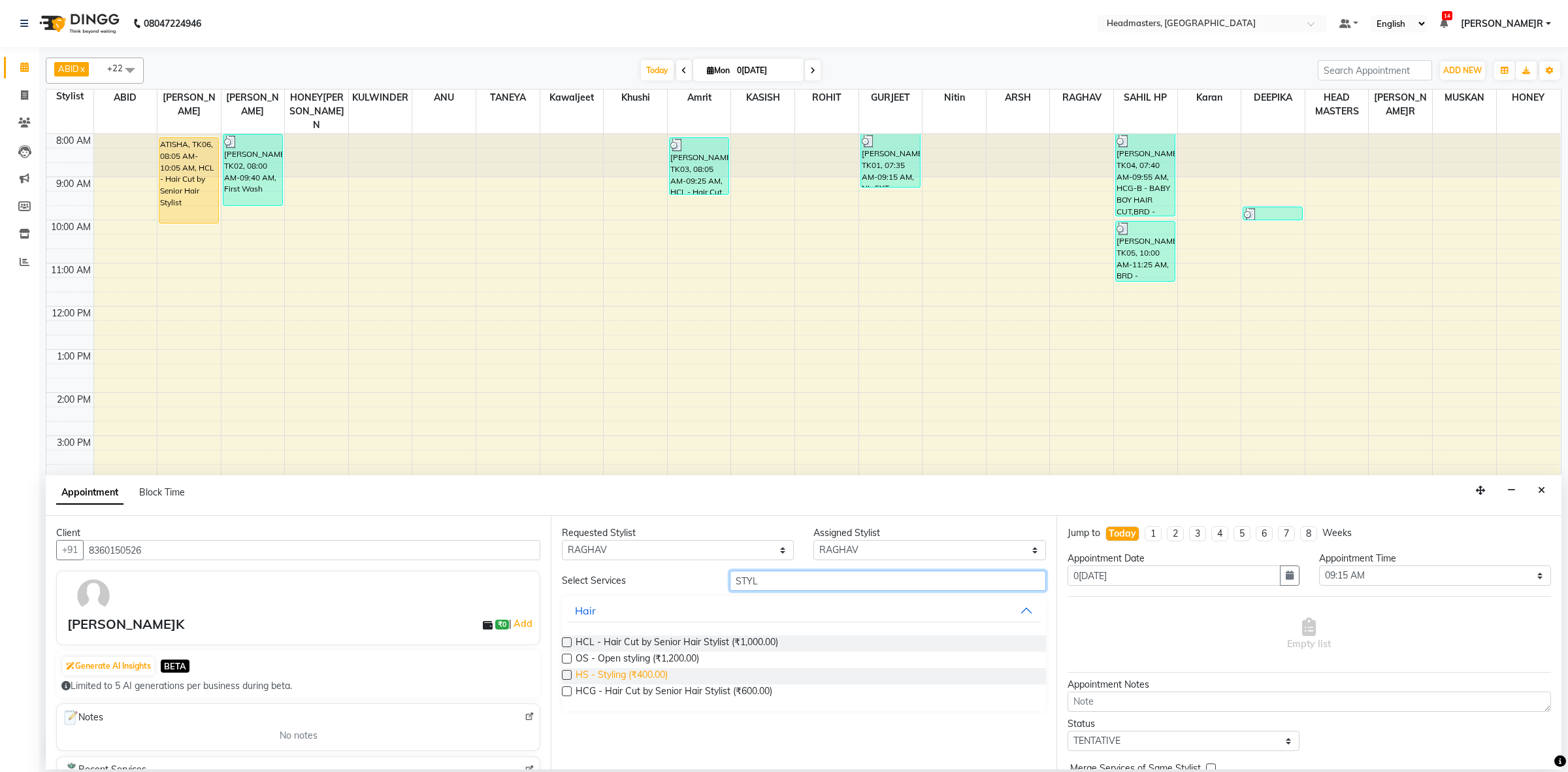
type input "STYL"
click at [652, 680] on span "HS - Styling (₹400.00)" at bounding box center [621, 676] width 92 height 16
checkbox input "false"
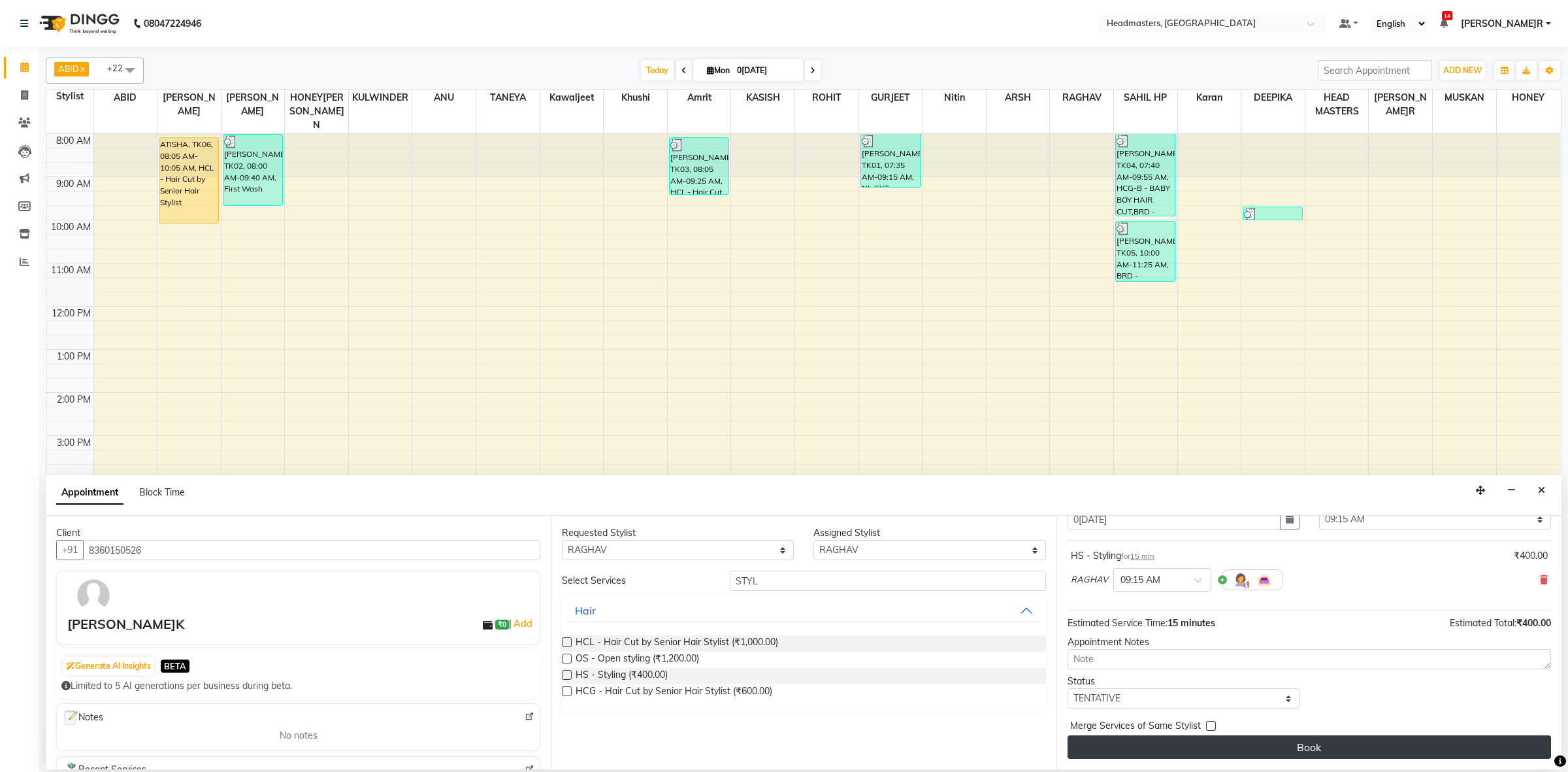
click at [1332, 744] on button "Book" at bounding box center [1309, 747] width 484 height 23
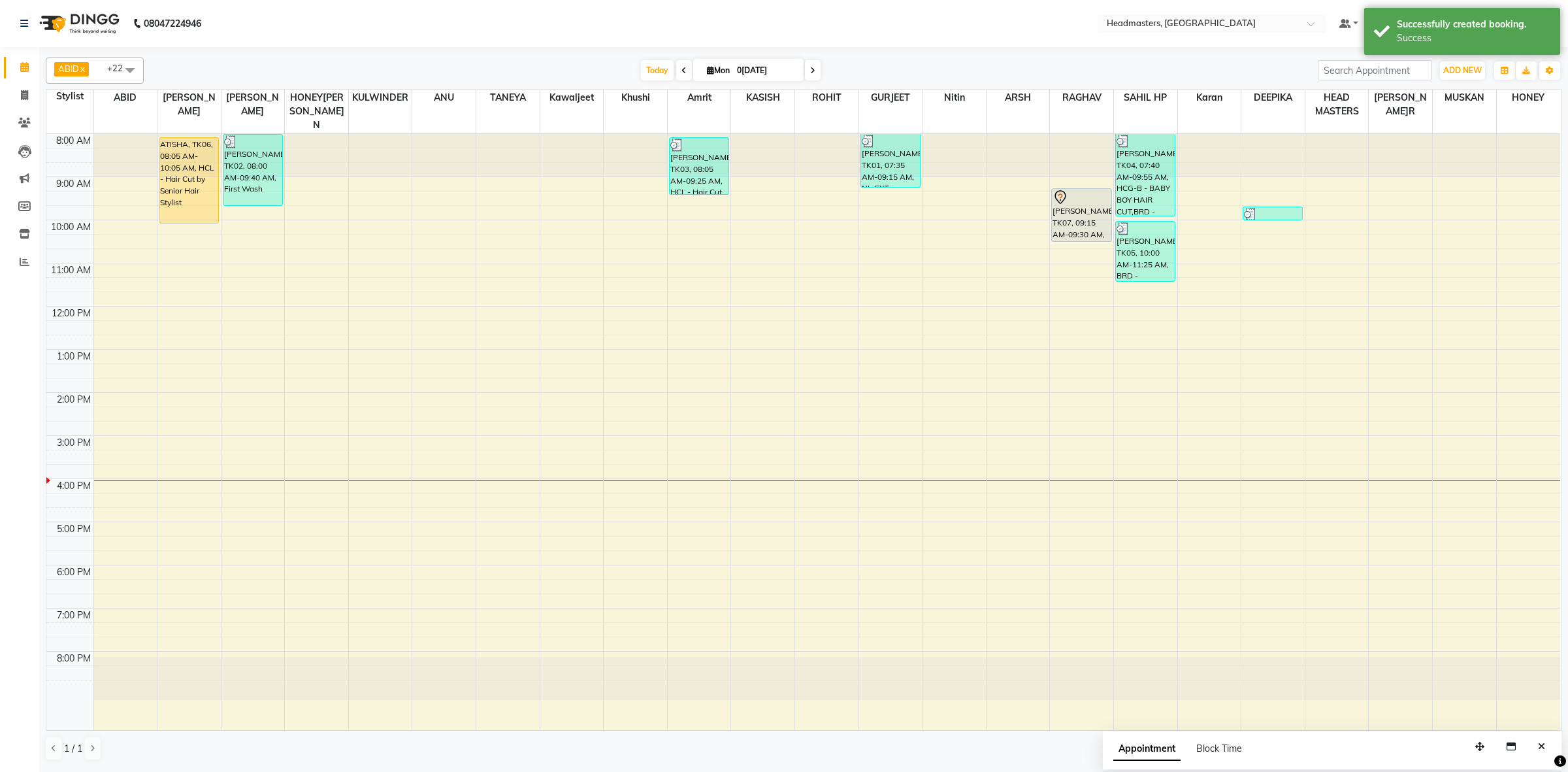
drag, startPoint x: 1078, startPoint y: 200, endPoint x: 1078, endPoint y: 223, distance: 23.0
click at [1078, 223] on div "[PERSON_NAME], TK07, 09:15 AM-09:30 AM, HS - Styling [PERSON_NAME], TK07, 09:15…" at bounding box center [1081, 432] width 63 height 596
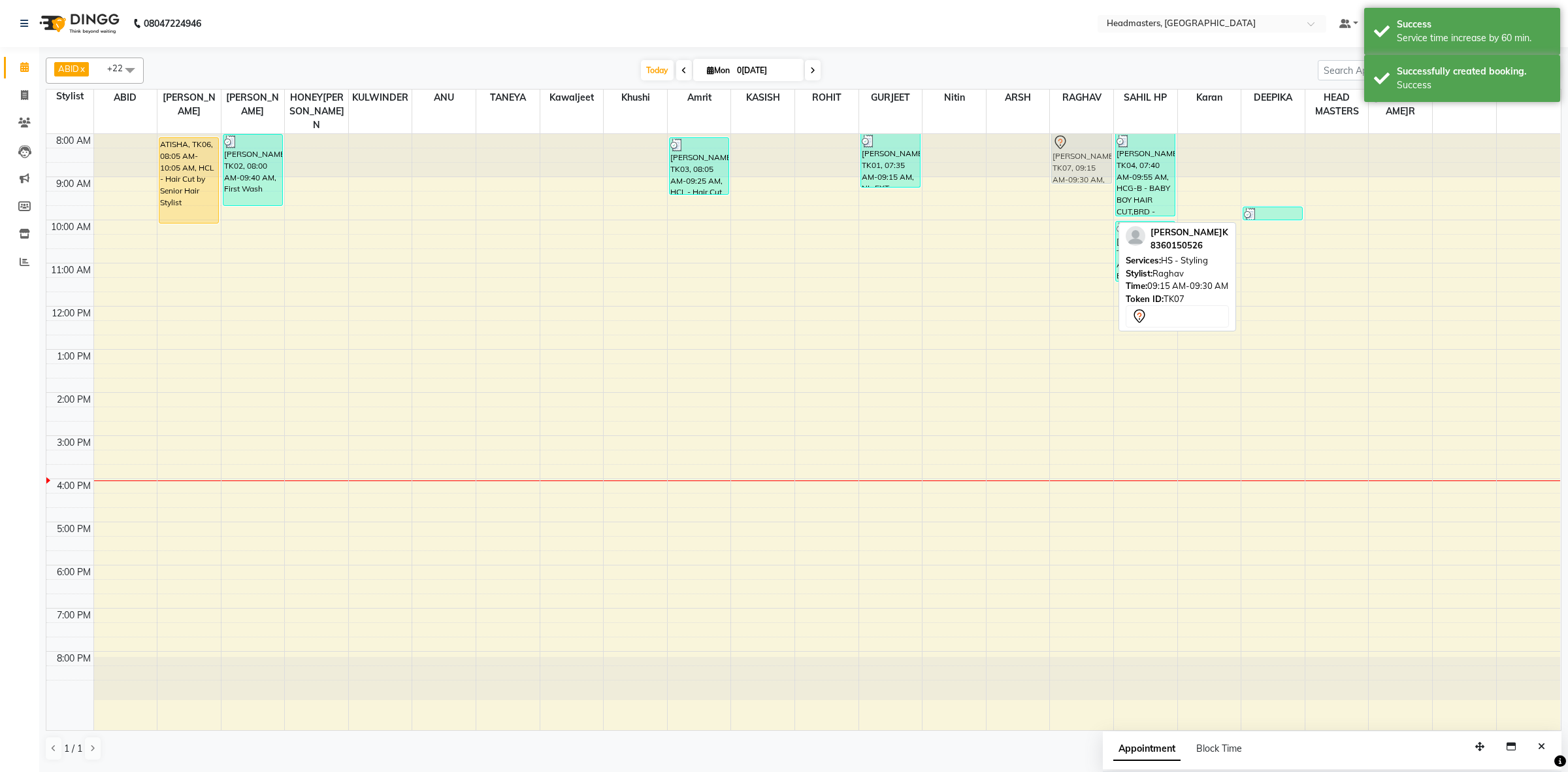
drag, startPoint x: 1078, startPoint y: 184, endPoint x: 1079, endPoint y: 138, distance: 46.0
click at [1079, 138] on div "[PERSON_NAME]K, TK07, 09:15 AM-10:30 AM, HS - Styling [PERSON_NAME]K, TK07, 09:…" at bounding box center [1081, 432] width 63 height 596
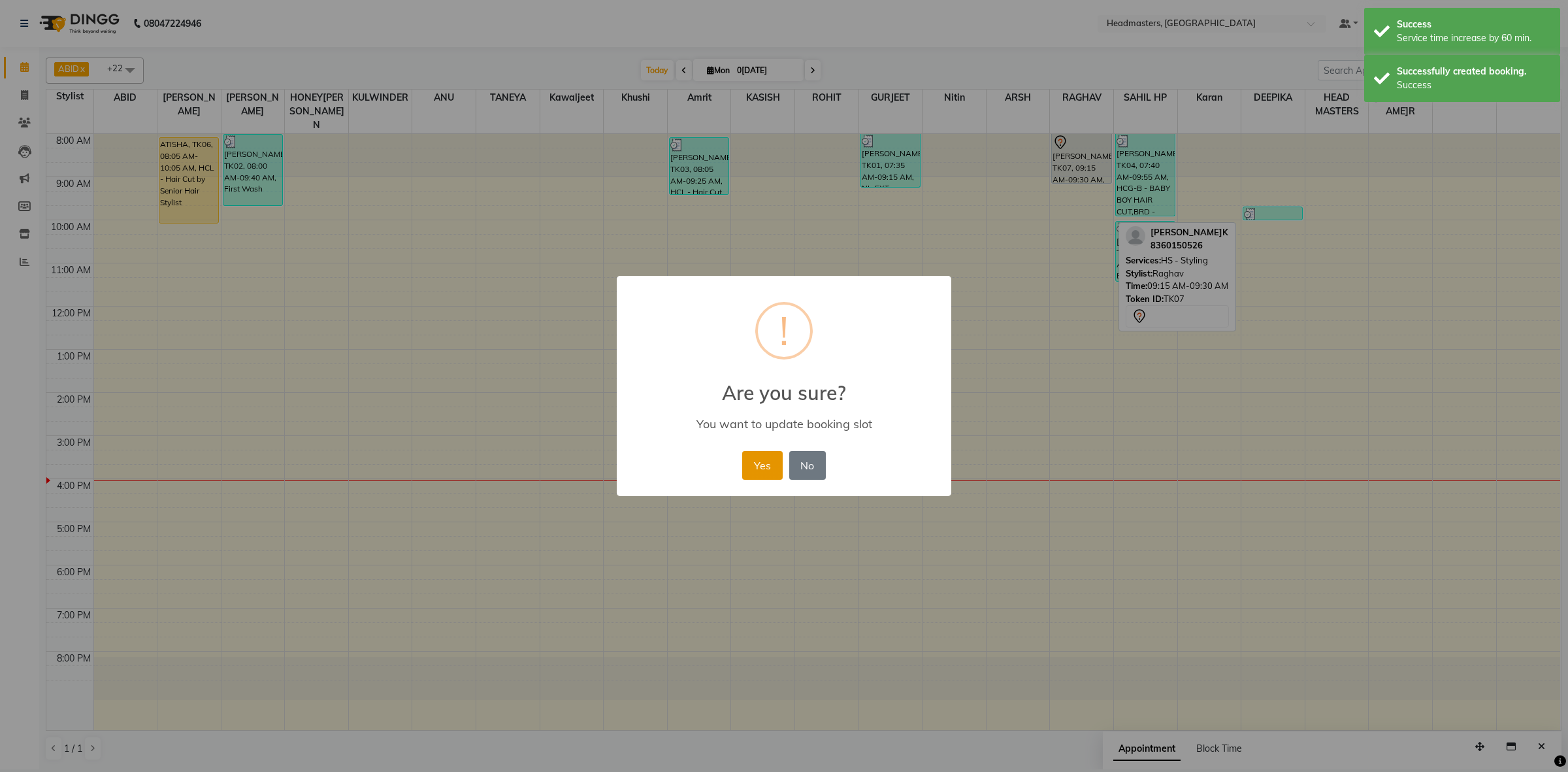
click at [774, 454] on button "Yes" at bounding box center [762, 465] width 40 height 28
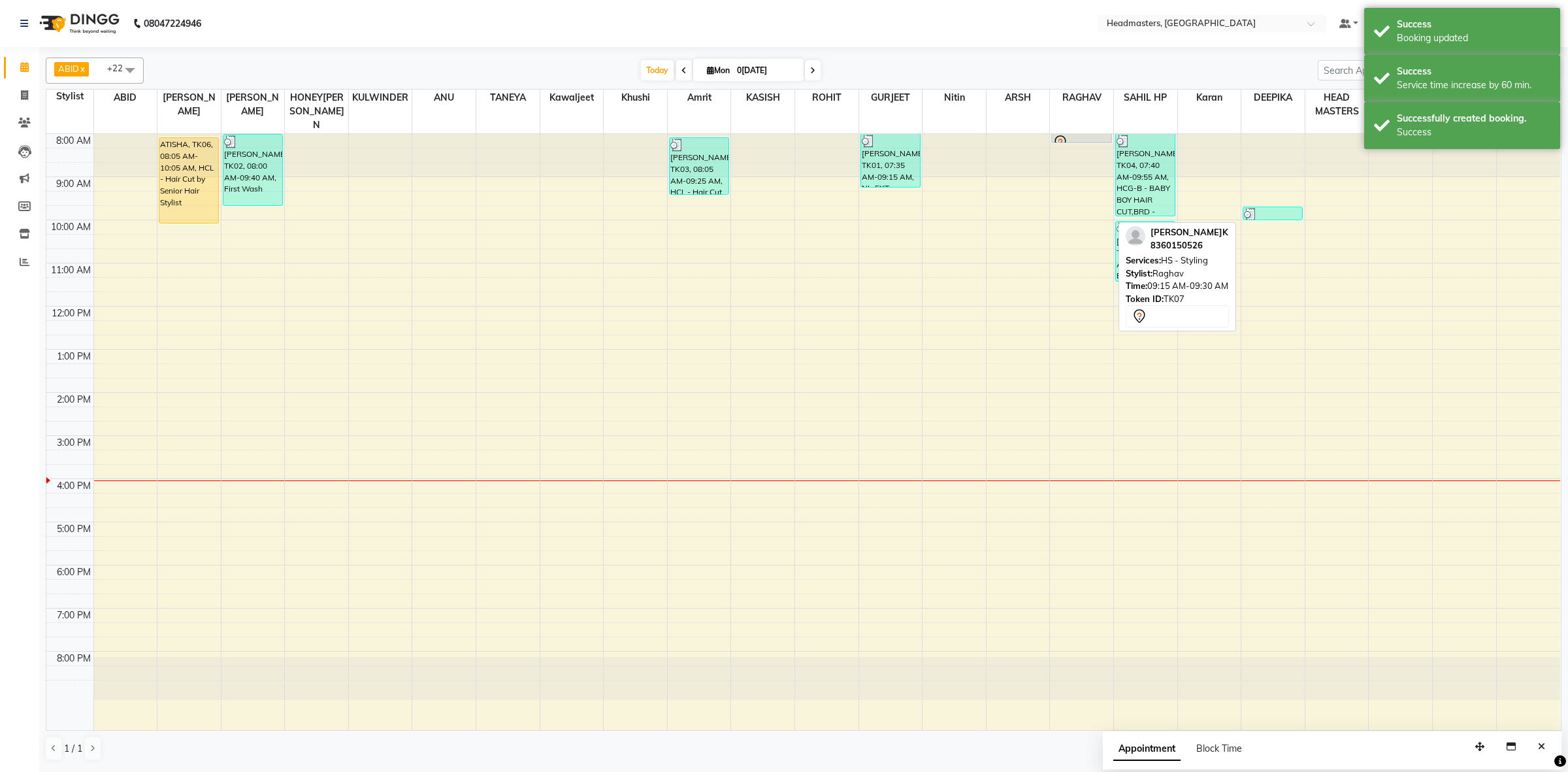
drag, startPoint x: 1070, startPoint y: 142, endPoint x: 1123, endPoint y: 76, distance: 84.6
click at [1128, 73] on div "T[DATE] M[DATE]" at bounding box center [731, 70] width 1161 height 20
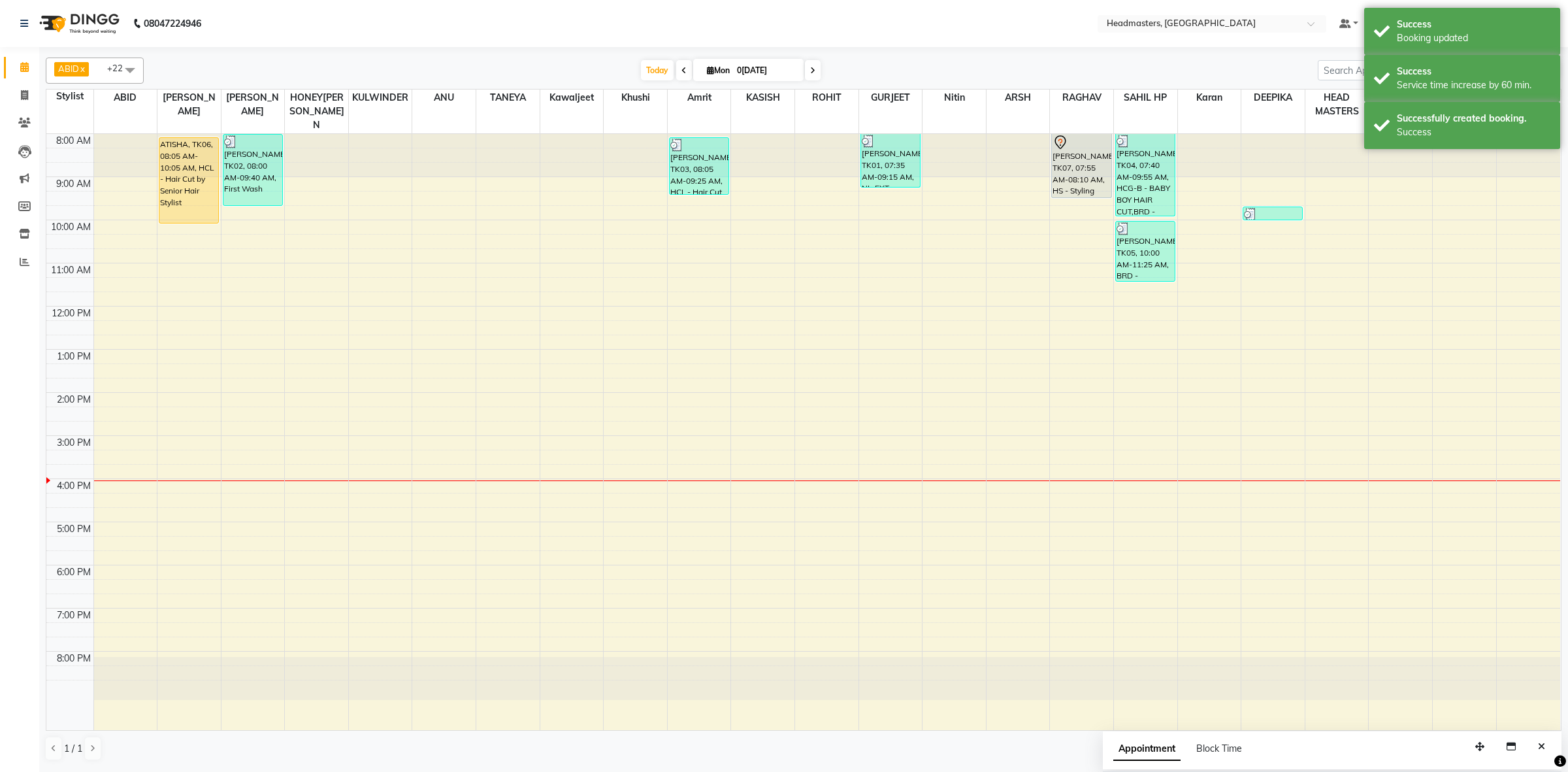
drag, startPoint x: 1081, startPoint y: 130, endPoint x: 1080, endPoint y: 181, distance: 51.0
click at [1080, 181] on div "[PERSON_NAME]K, TK07, 07:55 AM-08:10 AM, HS - Styling [PERSON_NAME]K, TK07, 07:…" at bounding box center [1081, 432] width 63 height 596
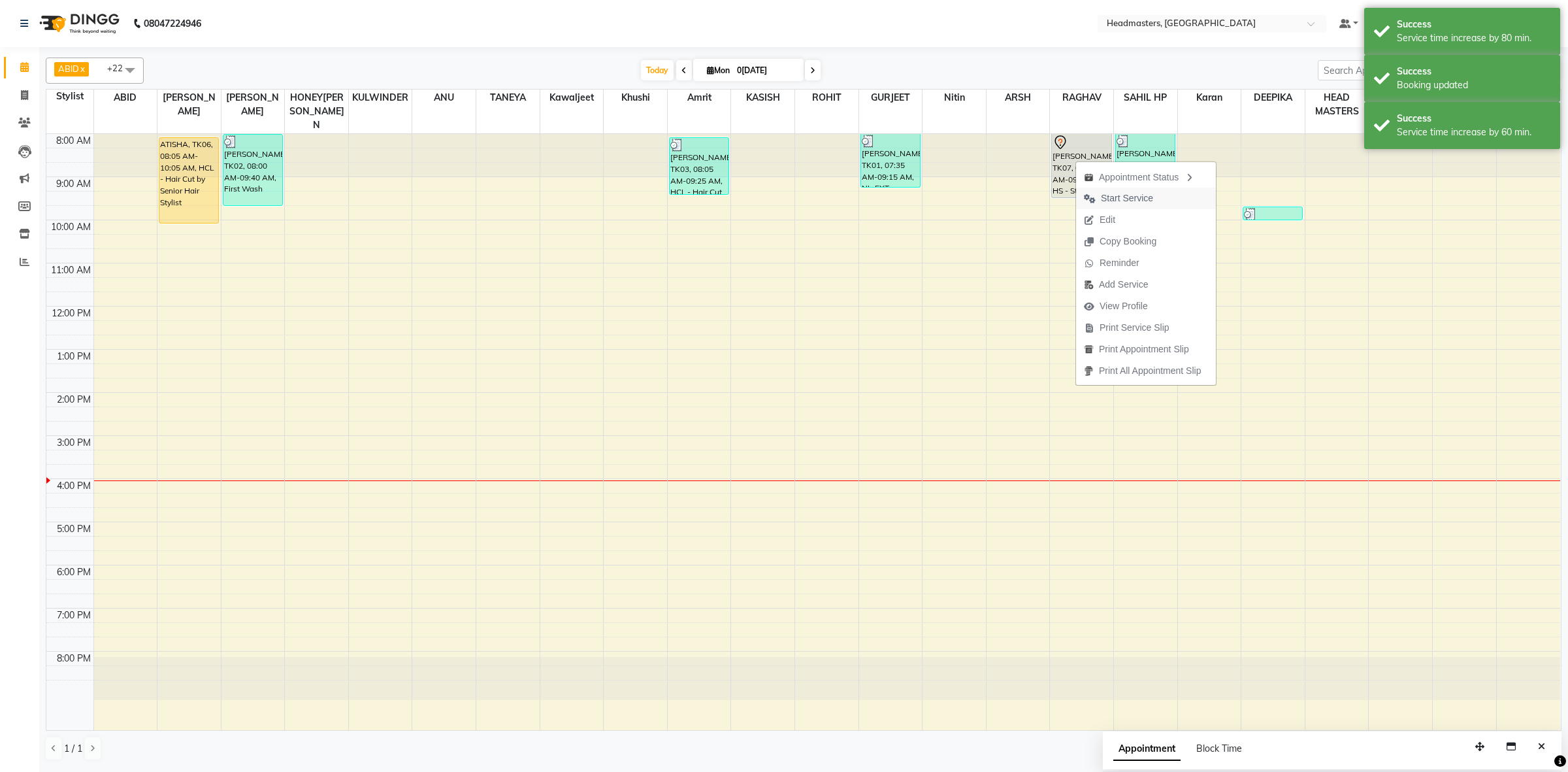
click at [1124, 194] on span "Start Service" at bounding box center [1126, 197] width 52 height 13
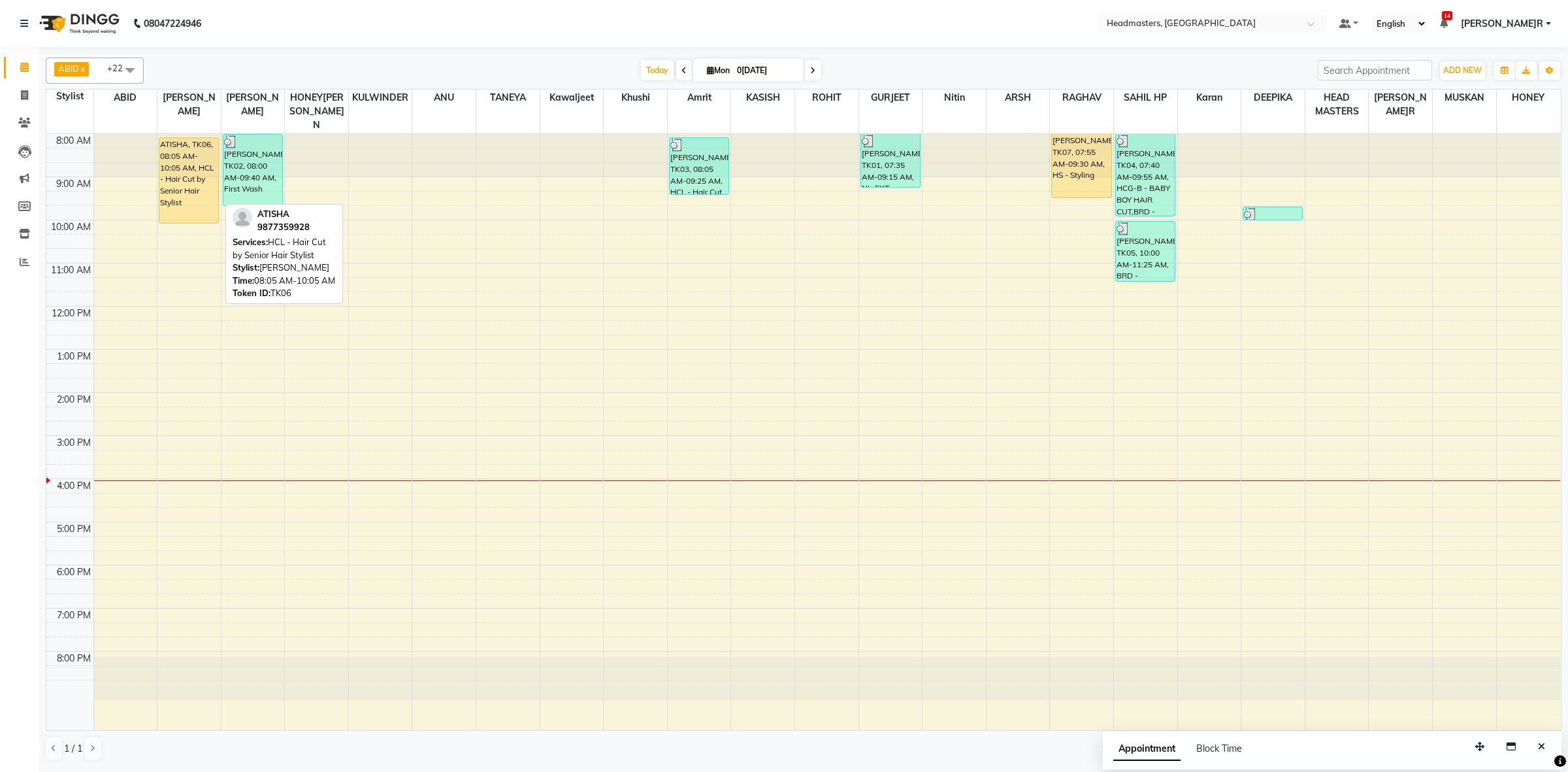
drag, startPoint x: 177, startPoint y: 168, endPoint x: 185, endPoint y: 177, distance: 12.0
click at [178, 169] on div "ATISHA, TK06, 08:05 AM-10:05 AM, HCL - Hair Cut by Senior Hair Stylist" at bounding box center [188, 181] width 59 height 85
click at [171, 183] on div "ATISHA, TK06, 08:05 AM-10:05 AM, HCL - Hair Cut by Senior Hair Stylist" at bounding box center [188, 181] width 59 height 85
select select "1"
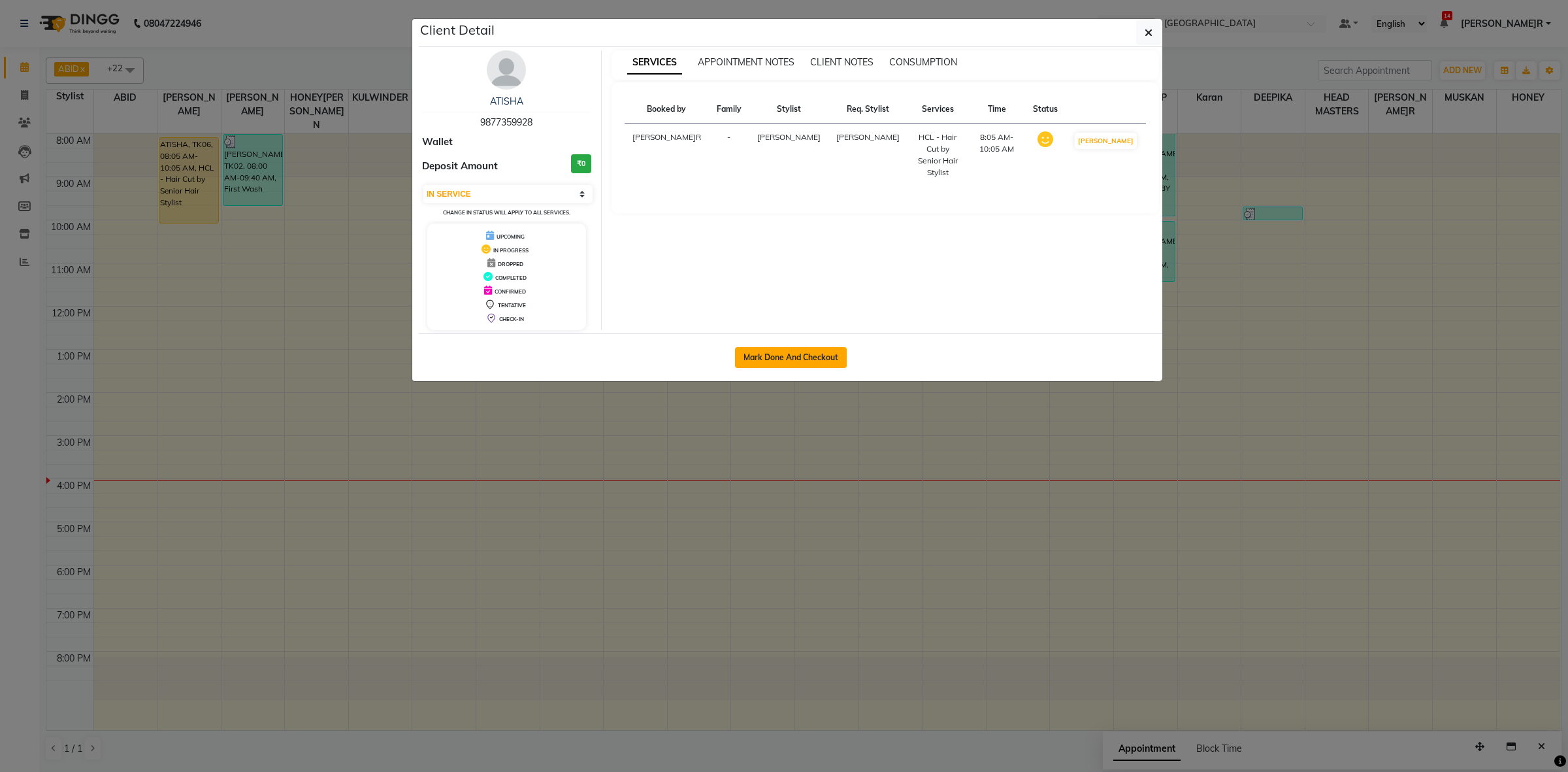
click at [779, 349] on button "Mark Done And Checkout" at bounding box center [791, 358] width 112 height 21
select select "service"
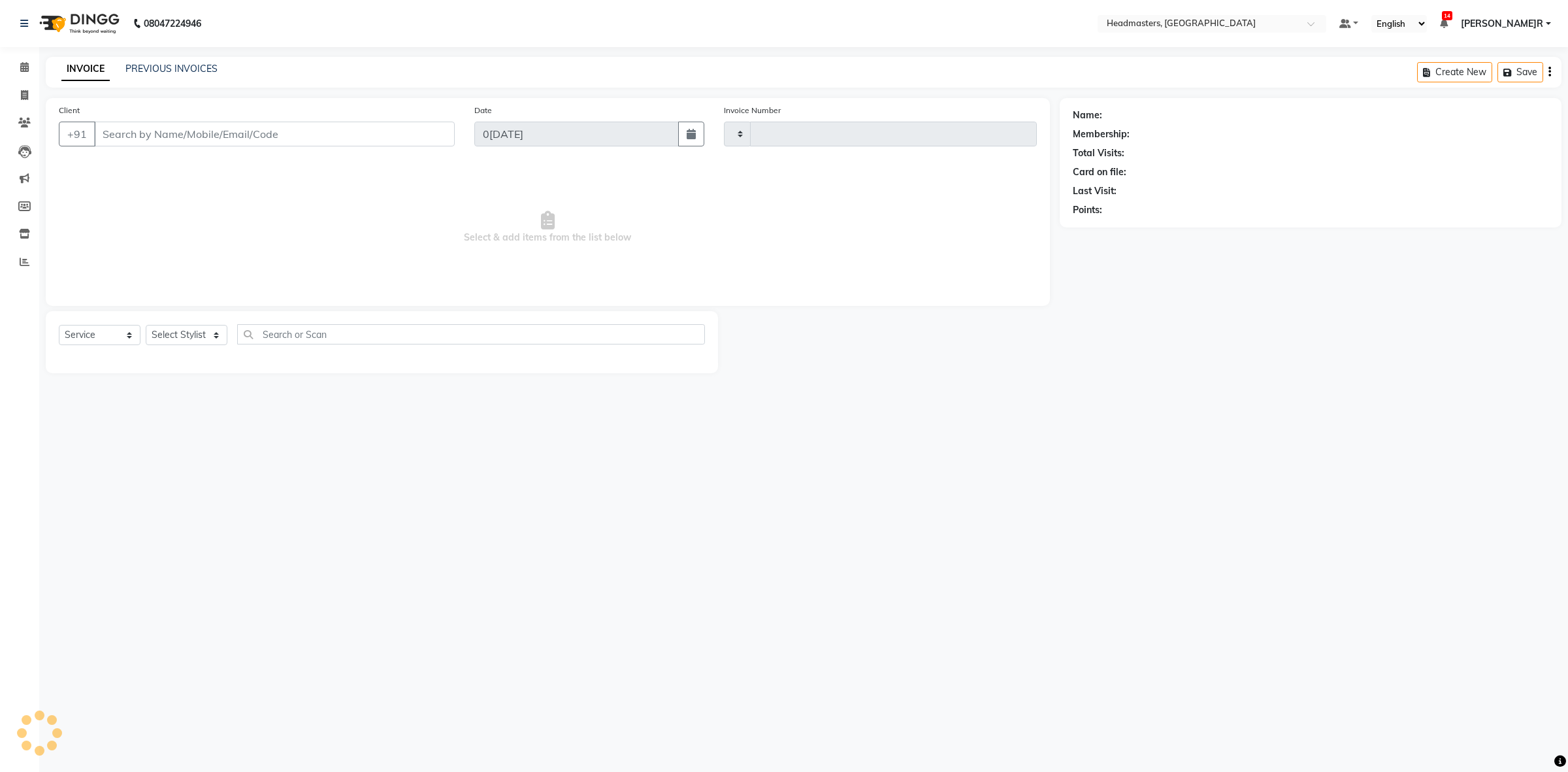
type input "3372"
select select "7132"
type input "9877359928"
select select "60609"
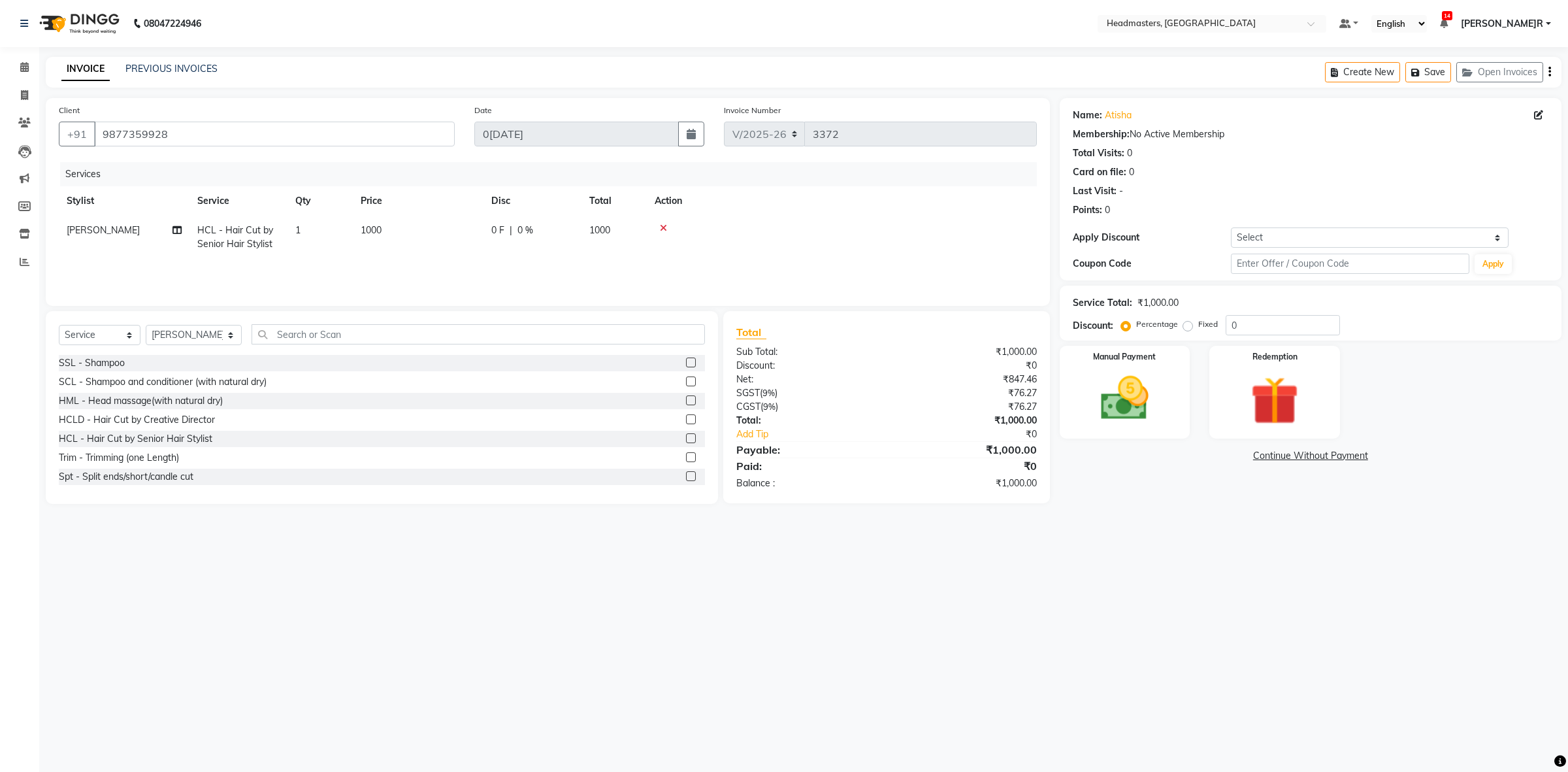
click at [510, 229] on span "|" at bounding box center [510, 229] width 3 height 13
select select "60609"
click at [554, 234] on input "0" at bounding box center [572, 233] width 39 height 20
type input "500"
click at [684, 161] on div "Client [PHONE_NUMBER] Date [DATE] Invoice Number V/[PHONE_NUMBER] Services Styl…" at bounding box center [548, 202] width 1004 height 208
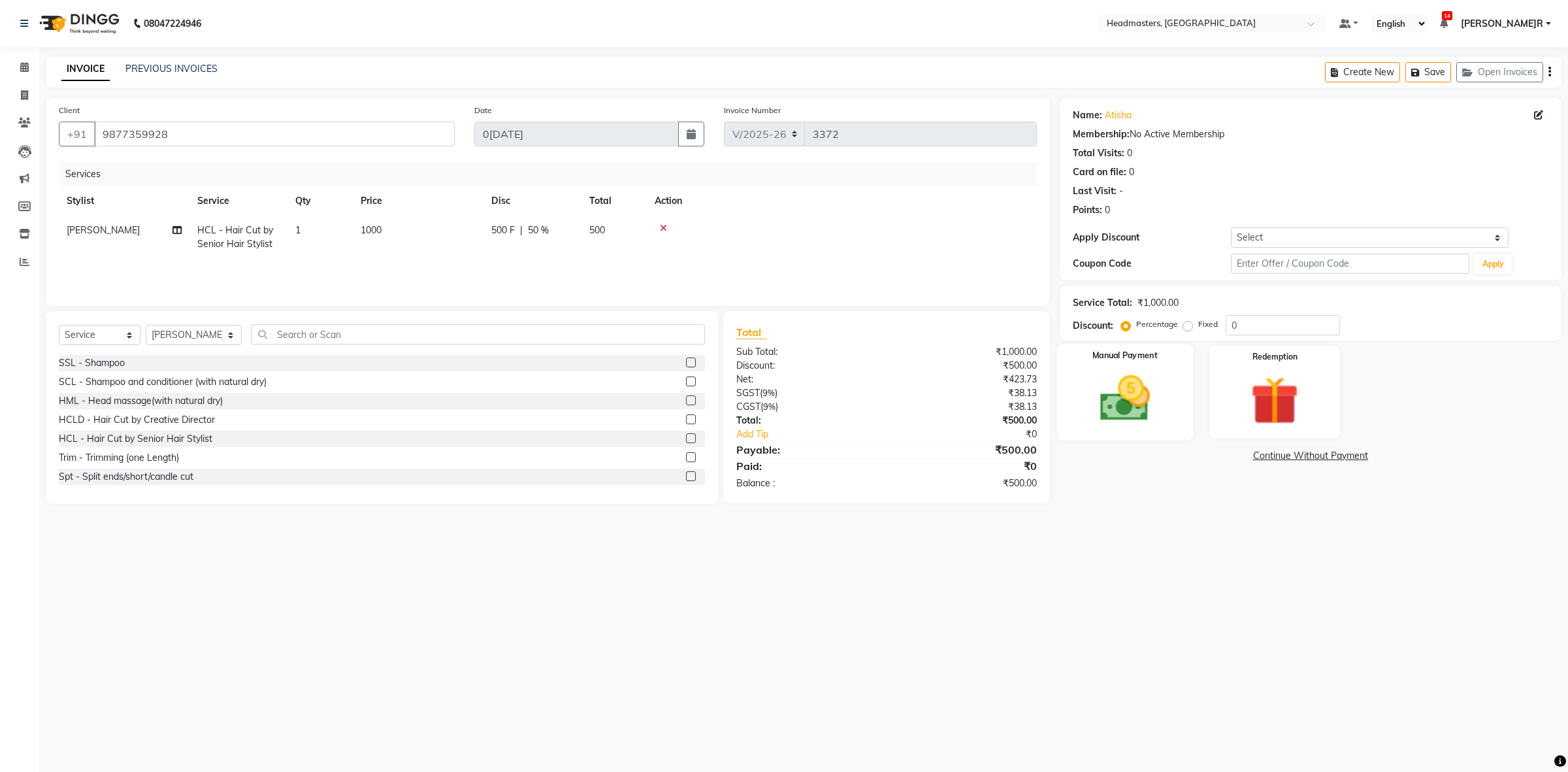
click at [1162, 400] on img at bounding box center [1124, 398] width 81 height 58
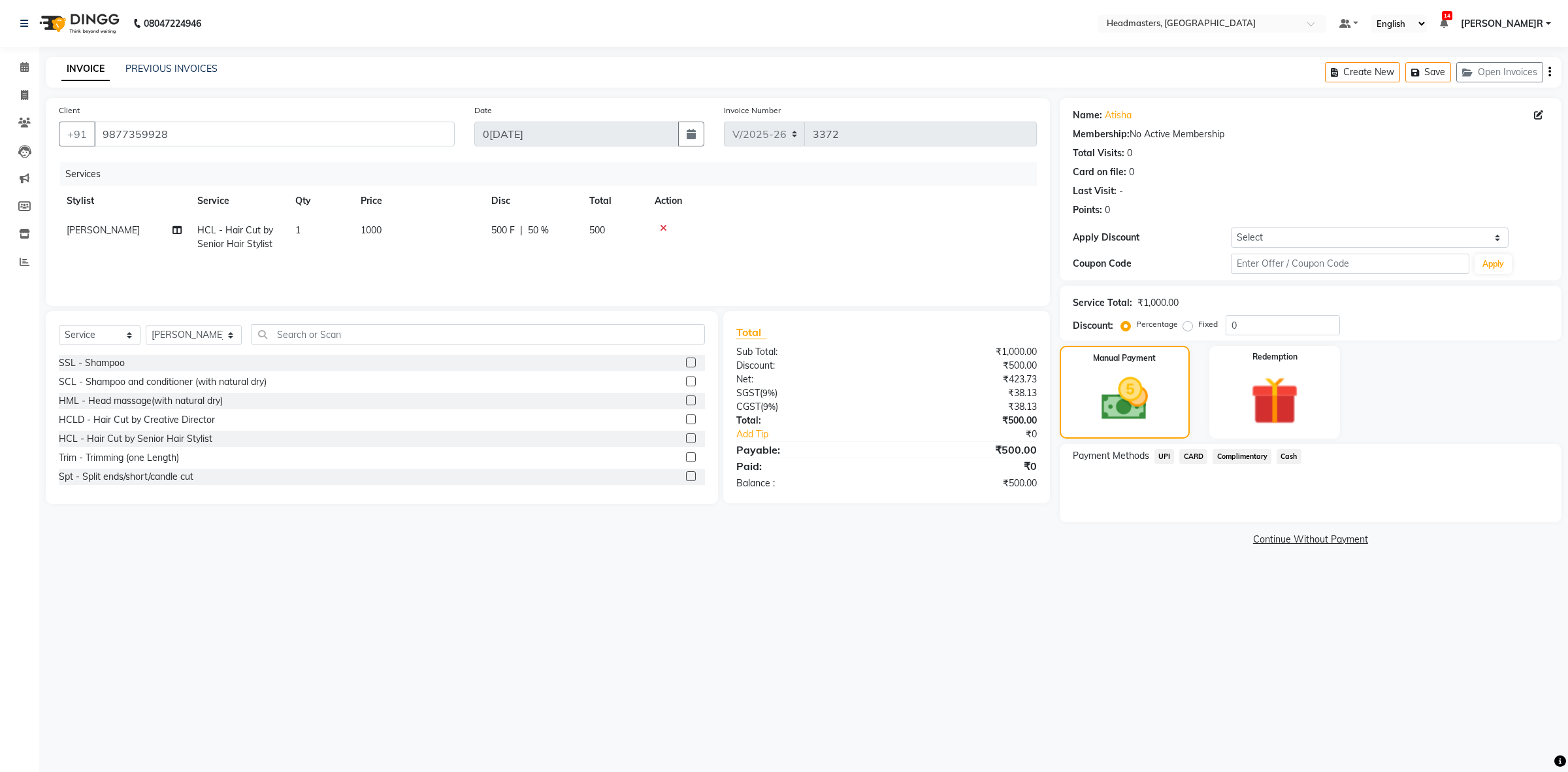
click at [1281, 454] on span "Cash" at bounding box center [1289, 456] width 25 height 15
click at [1290, 516] on button "Add Payment" at bounding box center [1393, 526] width 311 height 20
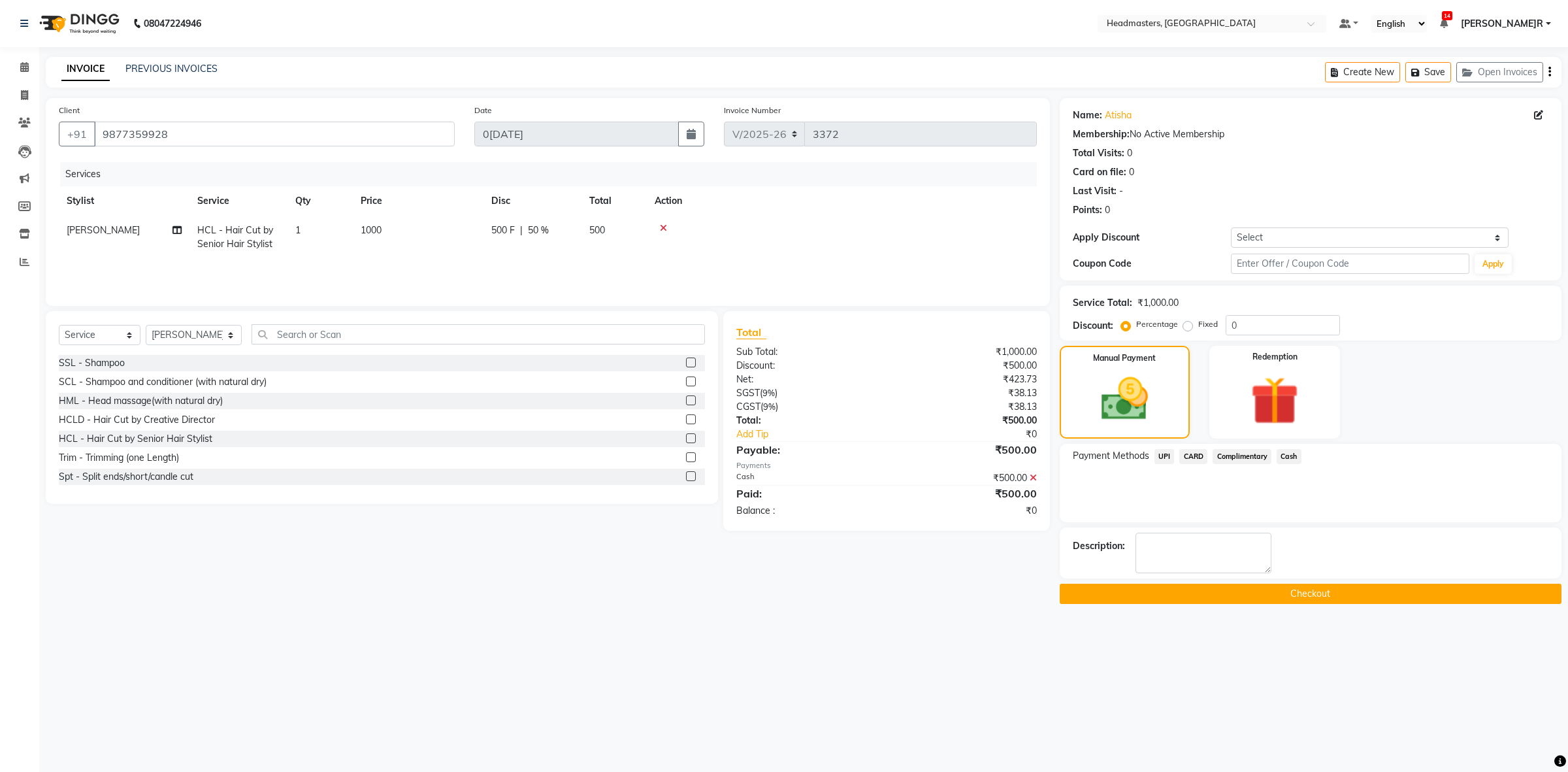
click at [1302, 591] on button "Checkout" at bounding box center [1310, 593] width 501 height 20
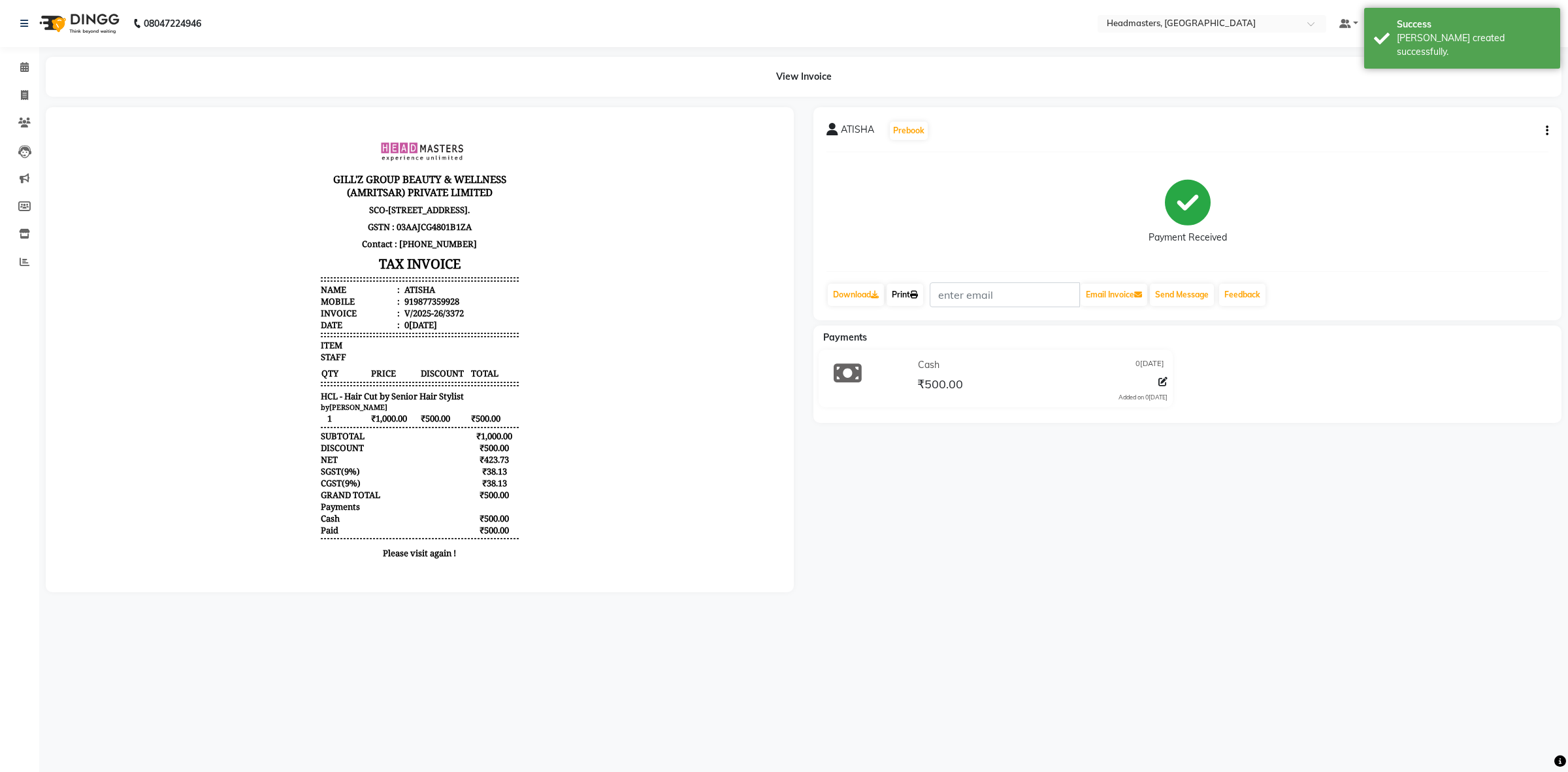
click at [916, 294] on icon at bounding box center [914, 294] width 8 height 8
click at [28, 73] on span at bounding box center [25, 68] width 23 height 15
